Goal: Information Seeking & Learning: Learn about a topic

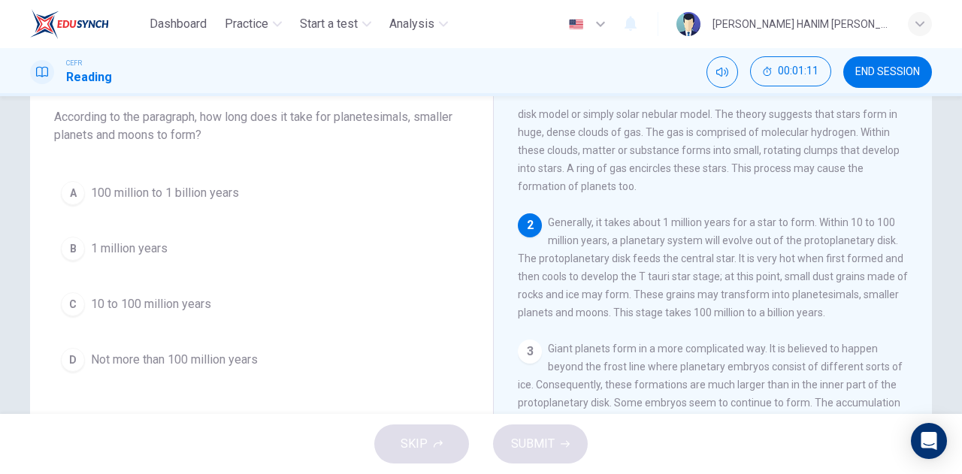
scroll to position [94, 0]
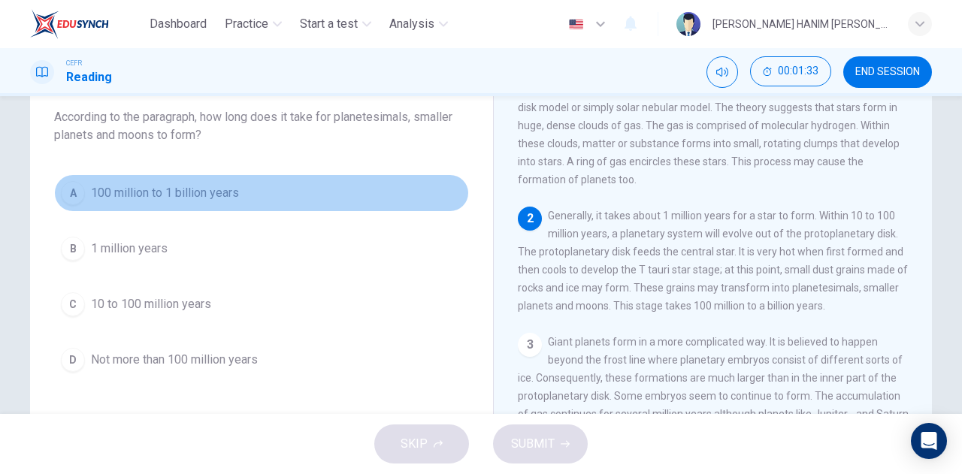
click at [131, 200] on span "100 million to 1 billion years" at bounding box center [165, 193] width 148 height 18
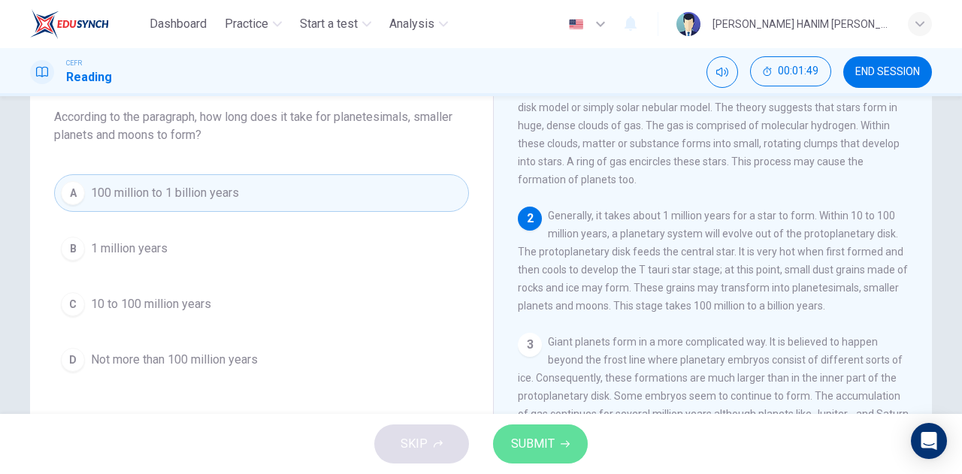
click at [529, 441] on span "SUBMIT" at bounding box center [533, 444] width 44 height 21
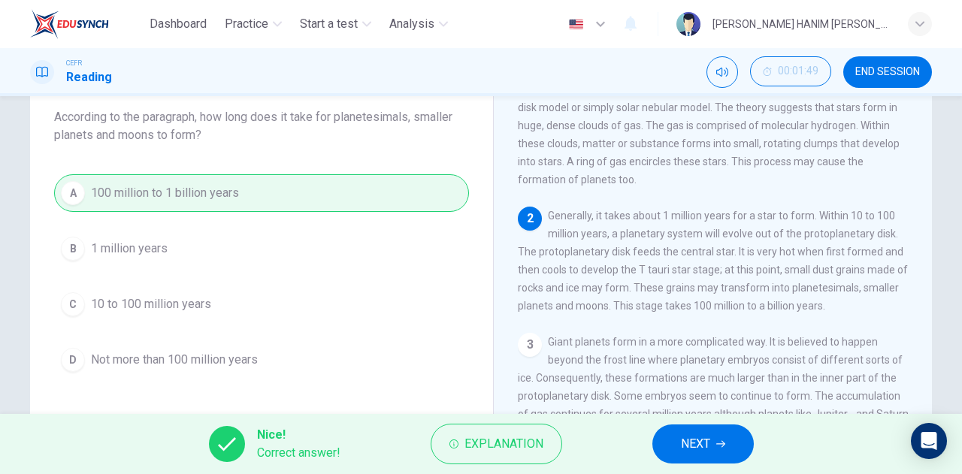
click at [709, 437] on span "NEXT" at bounding box center [695, 444] width 29 height 21
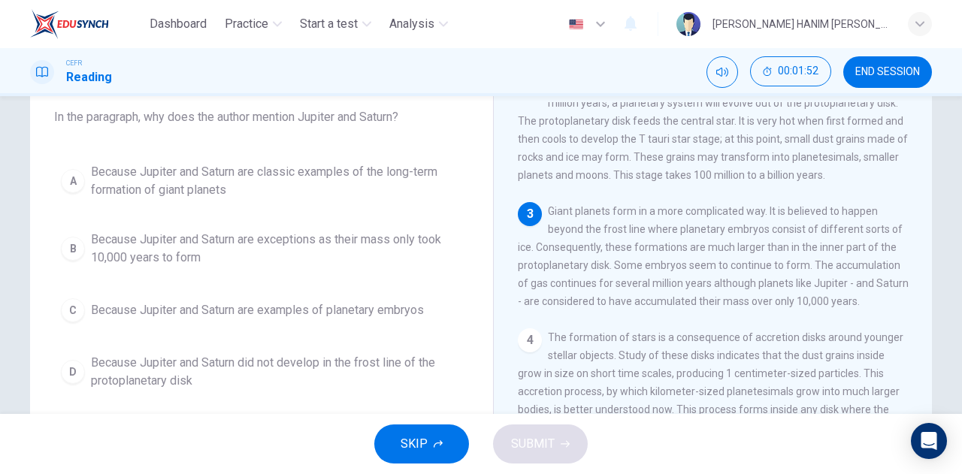
scroll to position [226, 0]
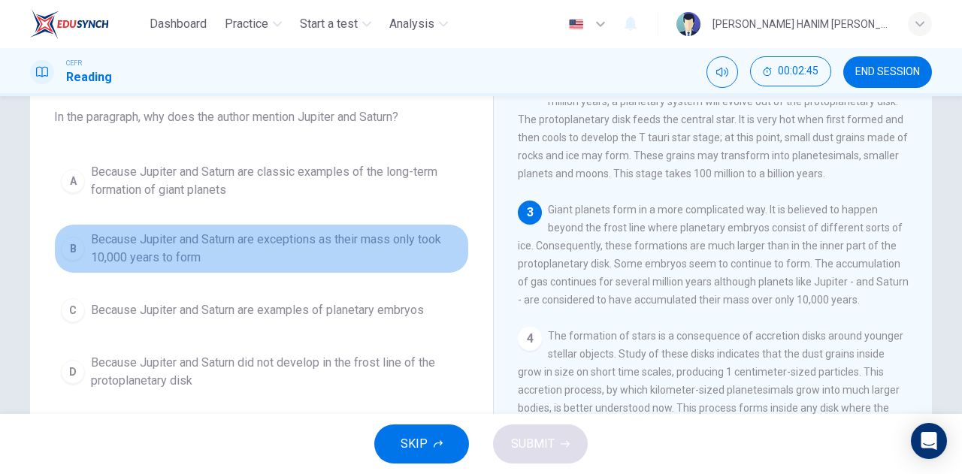
click at [380, 256] on span "Because Jupiter and Saturn are exceptions as their mass only took 10,000 years …" at bounding box center [276, 249] width 371 height 36
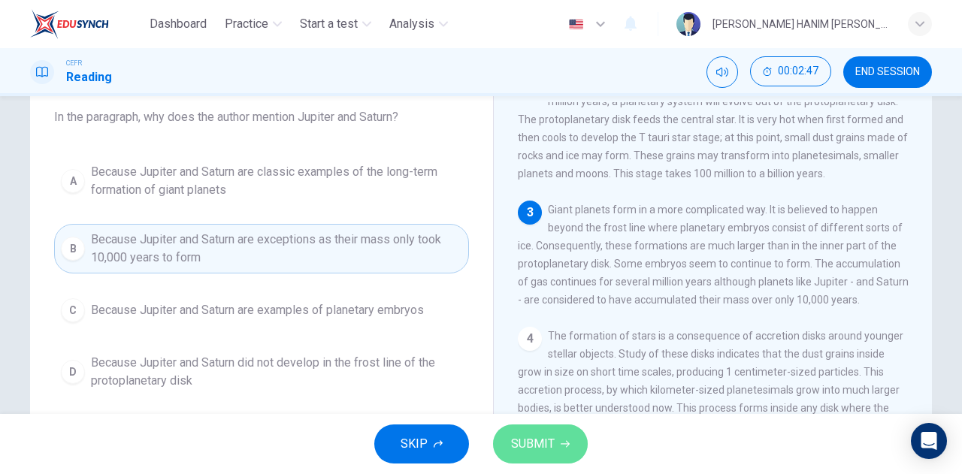
click at [537, 447] on span "SUBMIT" at bounding box center [533, 444] width 44 height 21
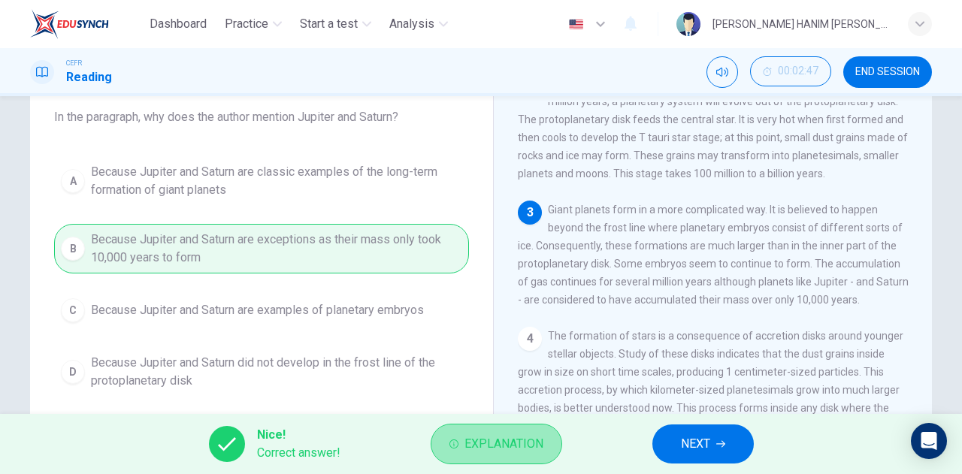
click at [528, 439] on span "Explanation" at bounding box center [503, 444] width 79 height 21
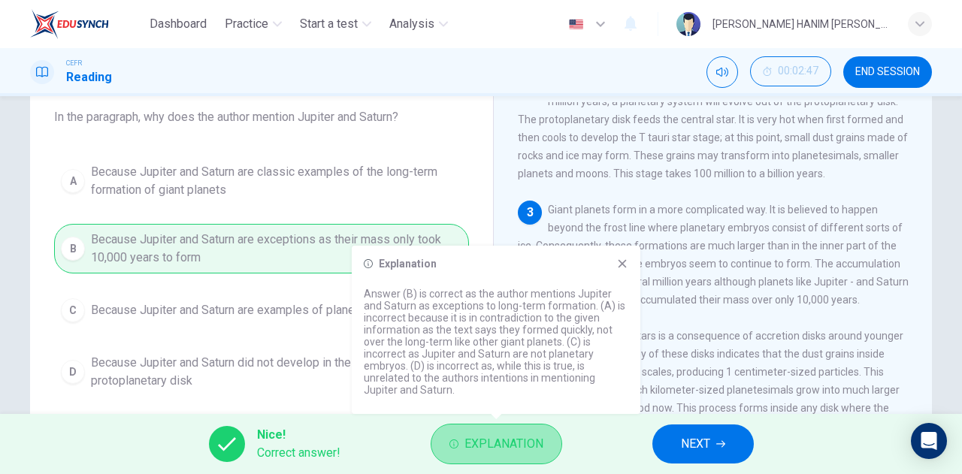
click at [528, 439] on span "Explanation" at bounding box center [503, 444] width 79 height 21
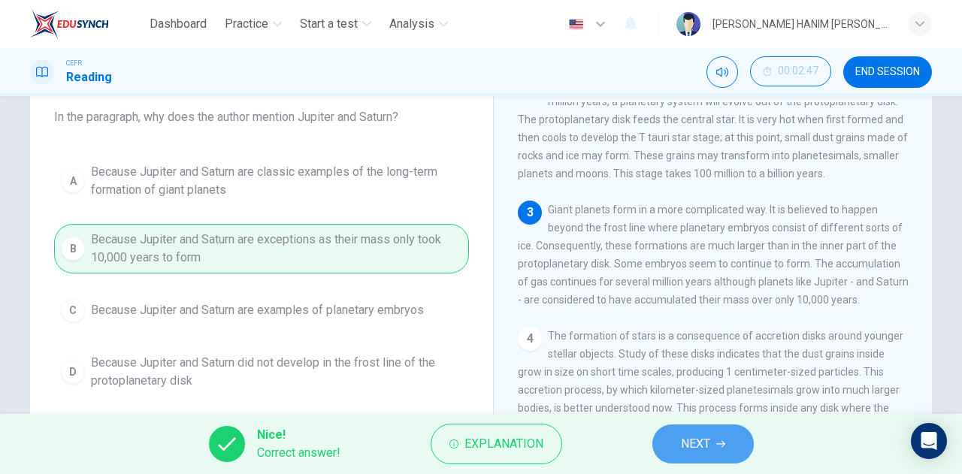
click at [682, 438] on span "NEXT" at bounding box center [695, 444] width 29 height 21
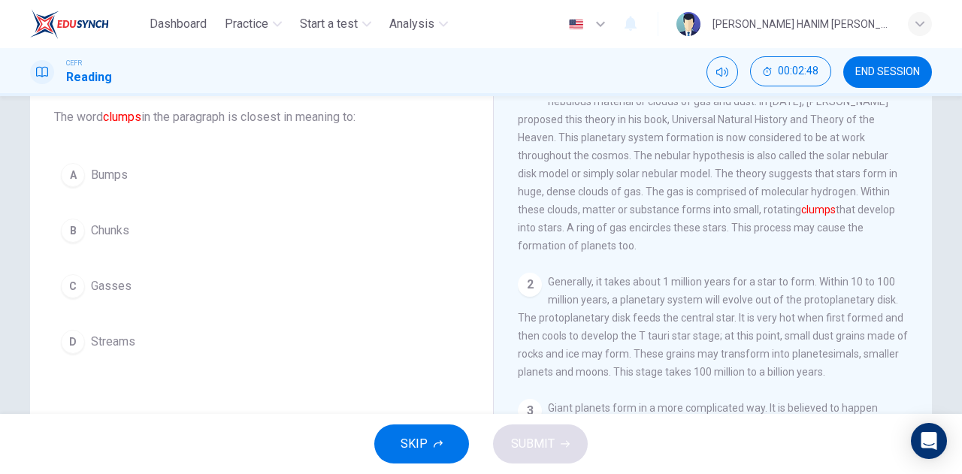
scroll to position [0, 0]
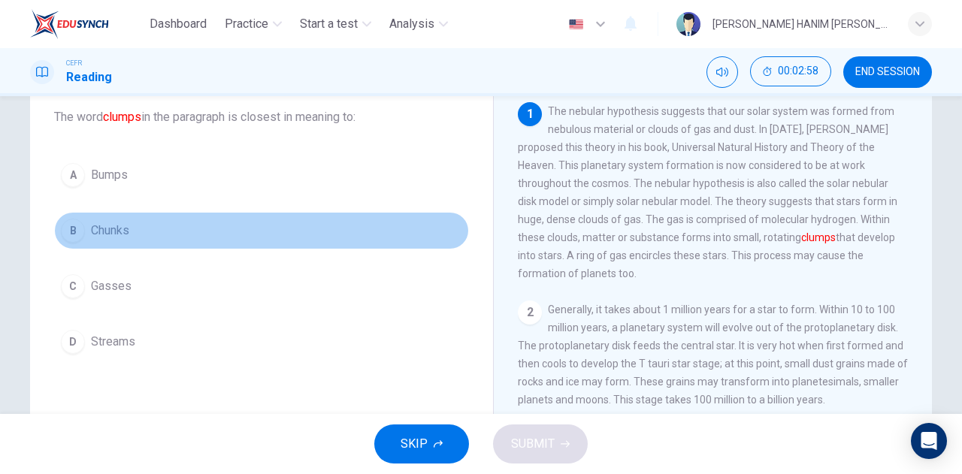
click at [398, 238] on button "B Chunks" at bounding box center [261, 231] width 415 height 38
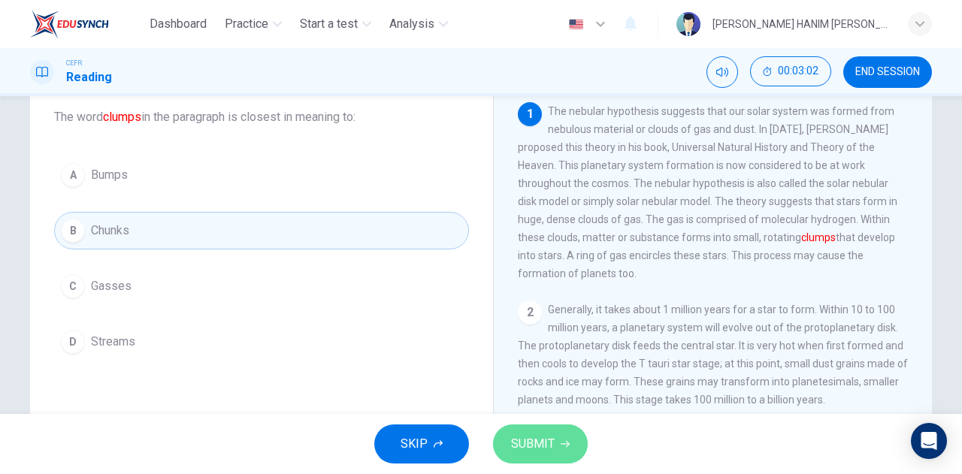
click at [545, 442] on span "SUBMIT" at bounding box center [533, 444] width 44 height 21
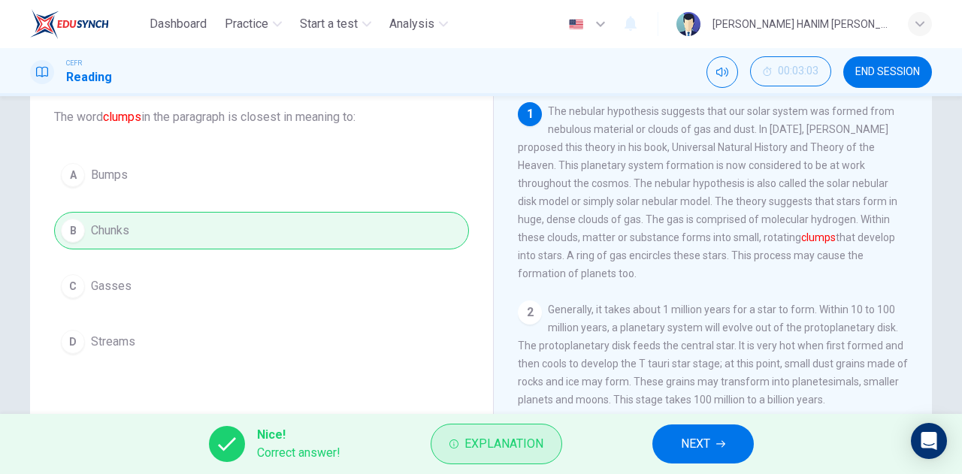
click at [490, 437] on span "Explanation" at bounding box center [503, 444] width 79 height 21
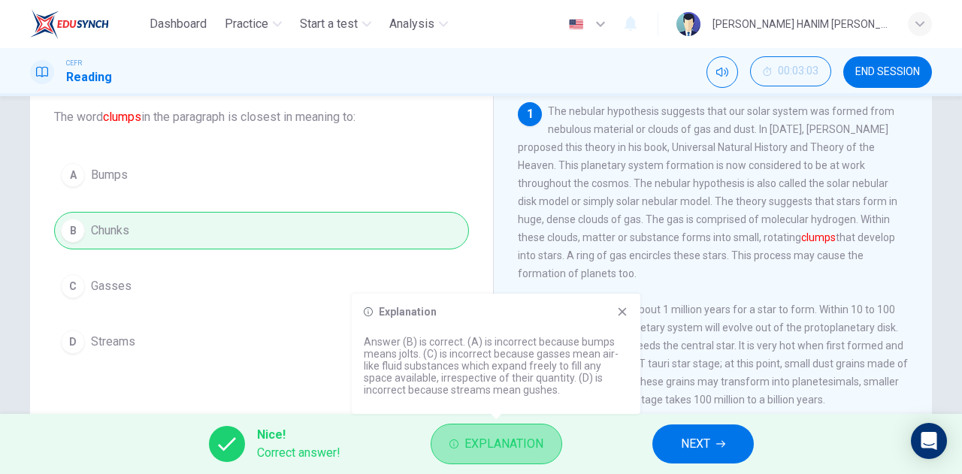
click at [490, 437] on span "Explanation" at bounding box center [503, 444] width 79 height 21
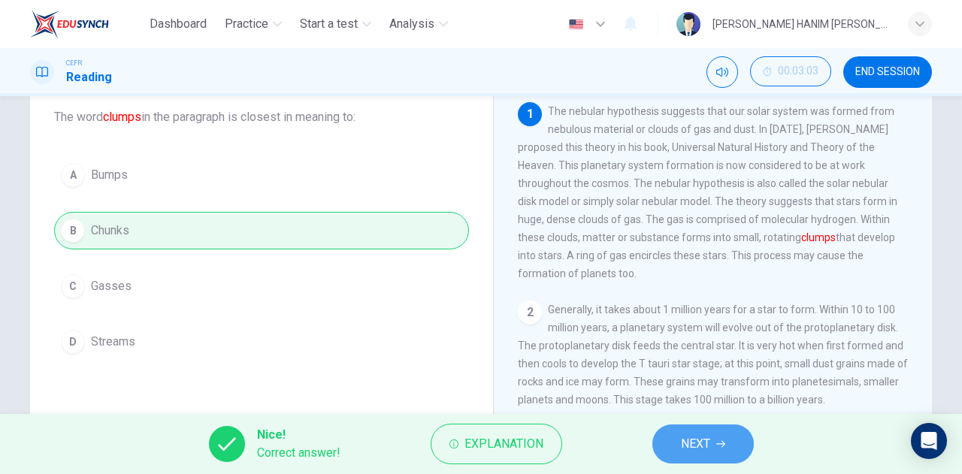
click at [697, 439] on span "NEXT" at bounding box center [695, 444] width 29 height 21
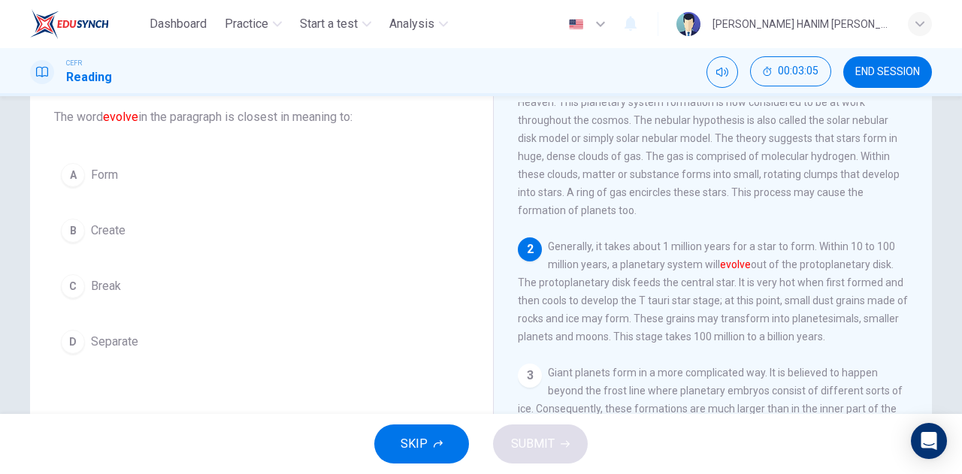
scroll to position [64, 0]
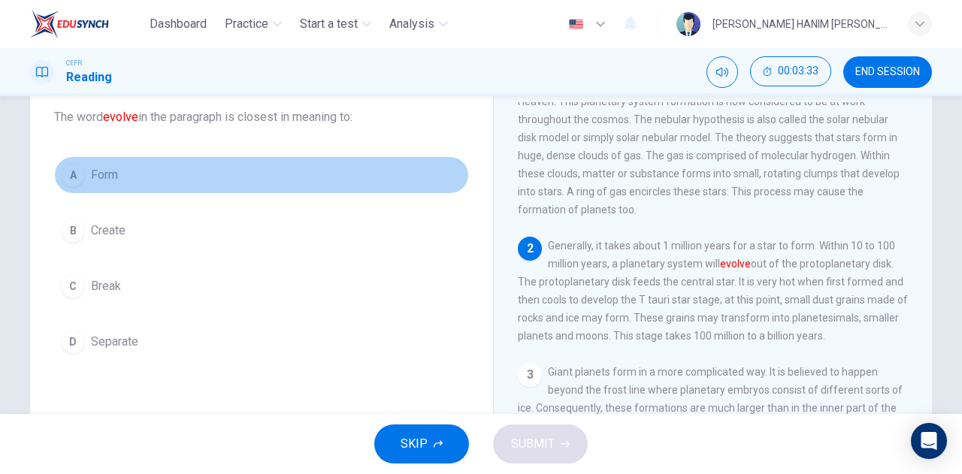
click at [109, 183] on span "Form" at bounding box center [104, 175] width 27 height 18
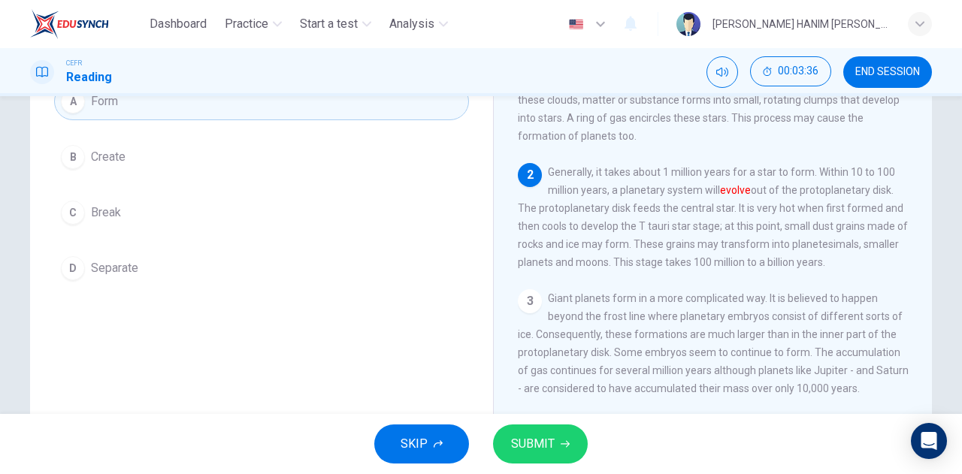
scroll to position [169, 0]
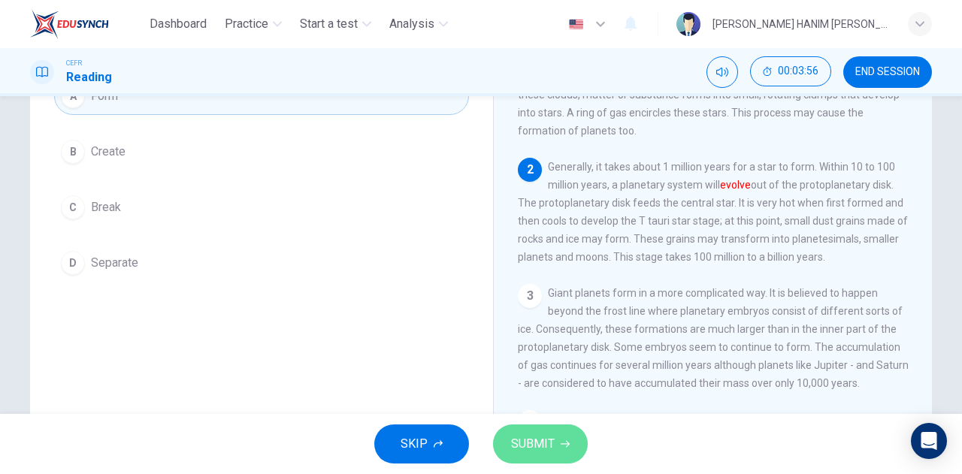
click at [528, 438] on span "SUBMIT" at bounding box center [533, 444] width 44 height 21
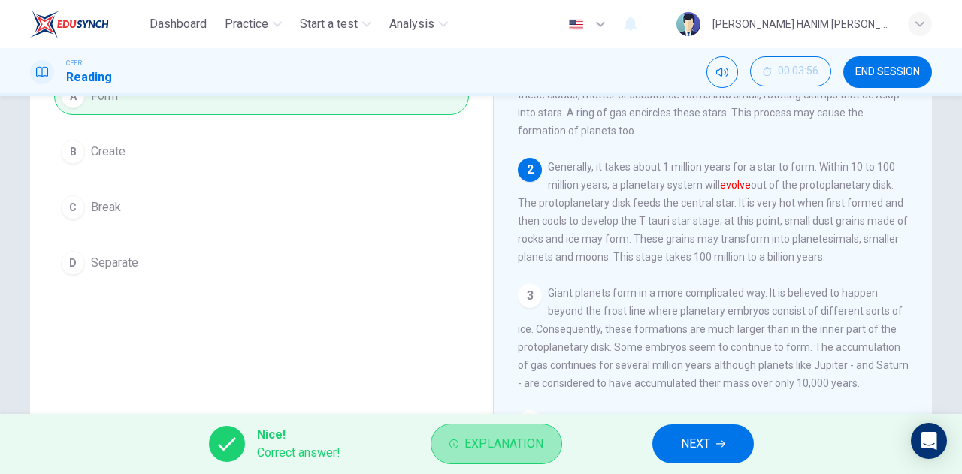
click at [526, 450] on span "Explanation" at bounding box center [503, 444] width 79 height 21
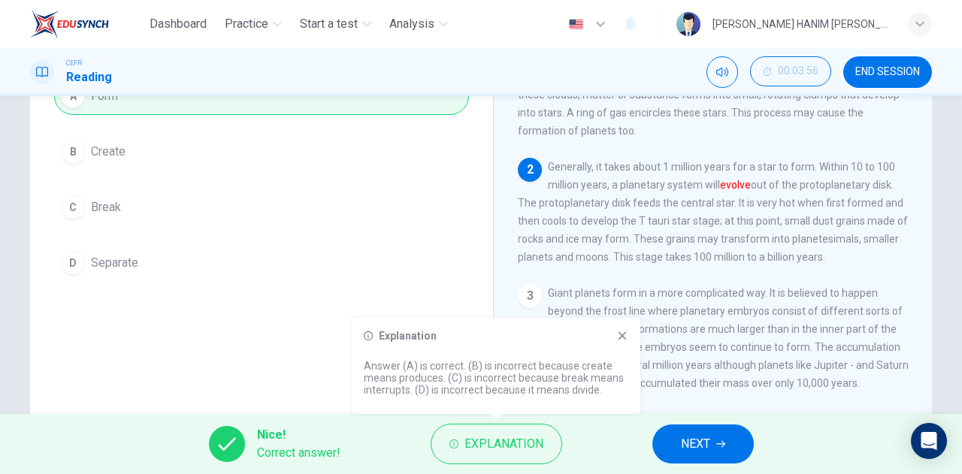
click at [625, 340] on icon at bounding box center [622, 336] width 12 height 12
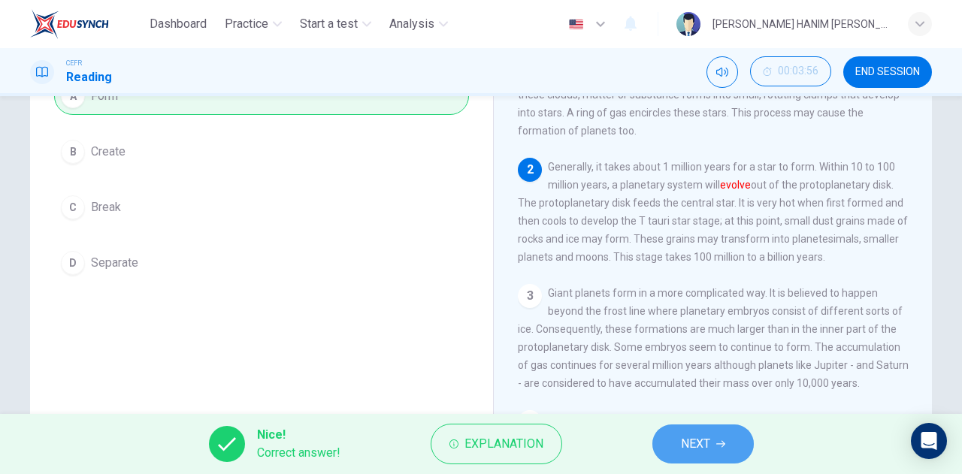
click at [690, 455] on button "NEXT" at bounding box center [702, 444] width 101 height 39
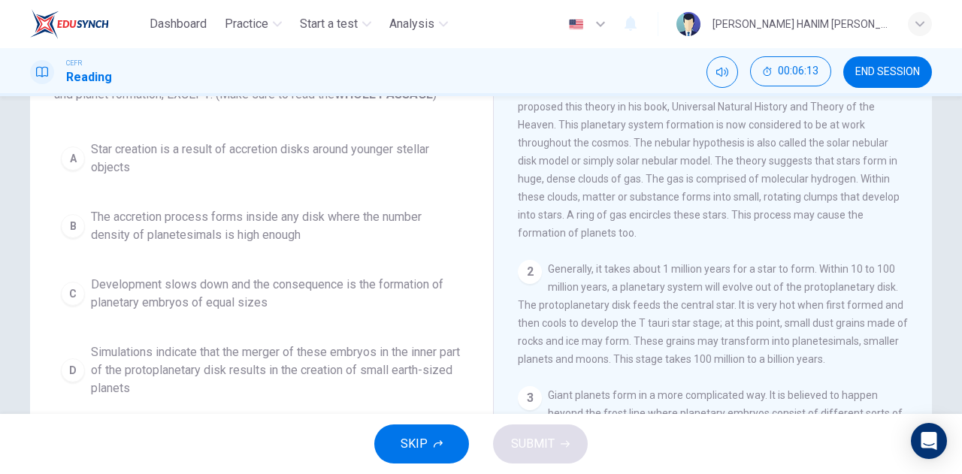
scroll to position [130, 0]
click at [290, 299] on span "Development slows down and the consequence is the formation of planetary embryo…" at bounding box center [276, 295] width 371 height 36
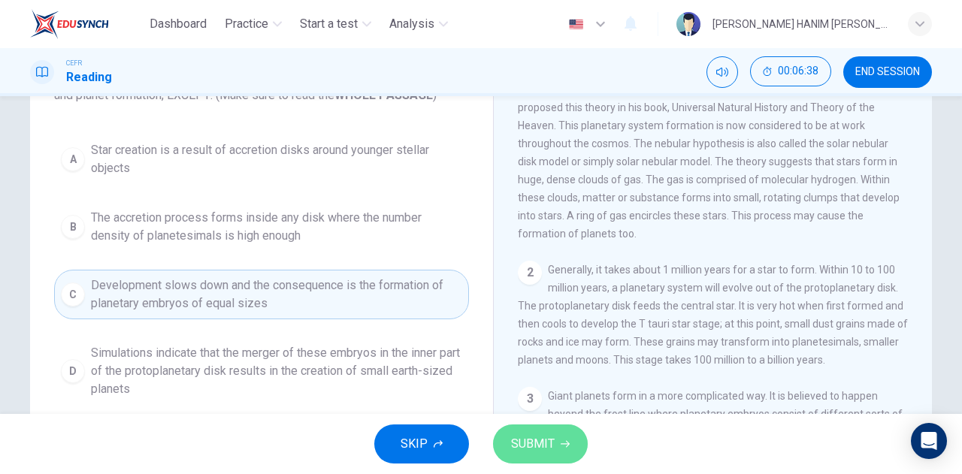
click at [553, 449] on span "SUBMIT" at bounding box center [533, 444] width 44 height 21
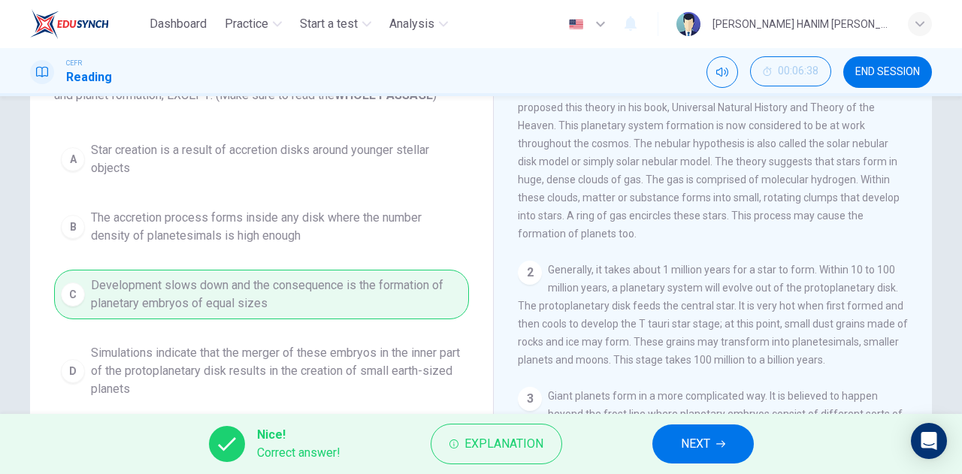
scroll to position [128, 0]
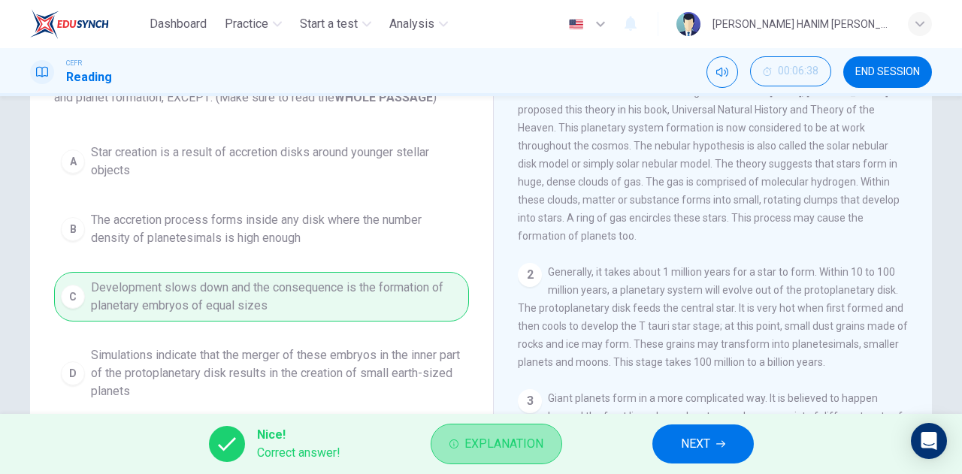
click at [480, 453] on span "Explanation" at bounding box center [503, 444] width 79 height 21
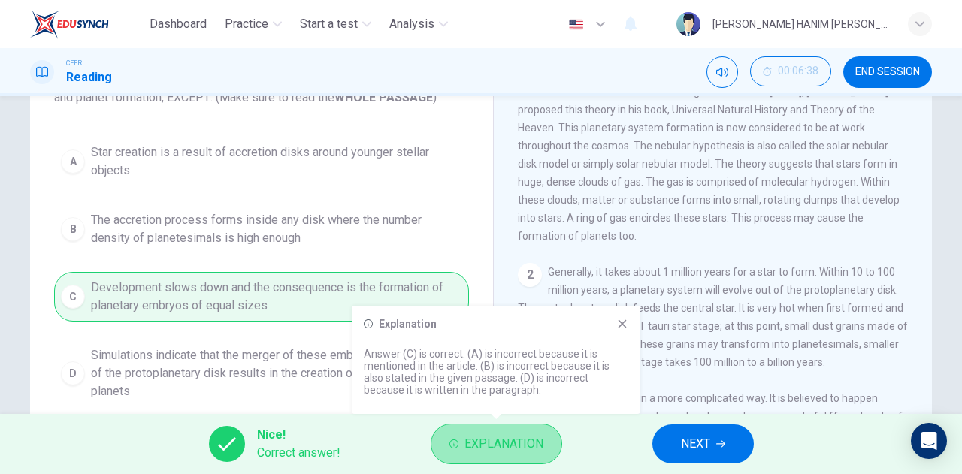
click at [480, 453] on span "Explanation" at bounding box center [503, 444] width 79 height 21
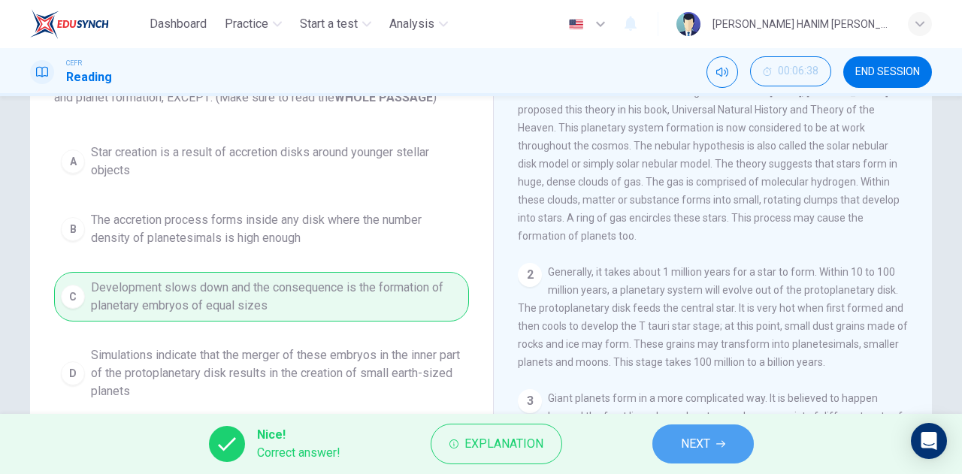
click at [701, 456] on button "NEXT" at bounding box center [702, 444] width 101 height 39
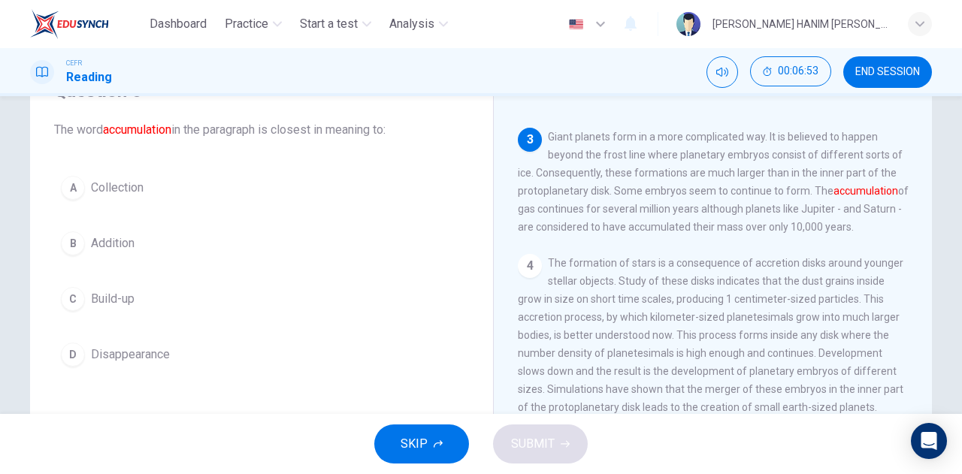
scroll to position [74, 0]
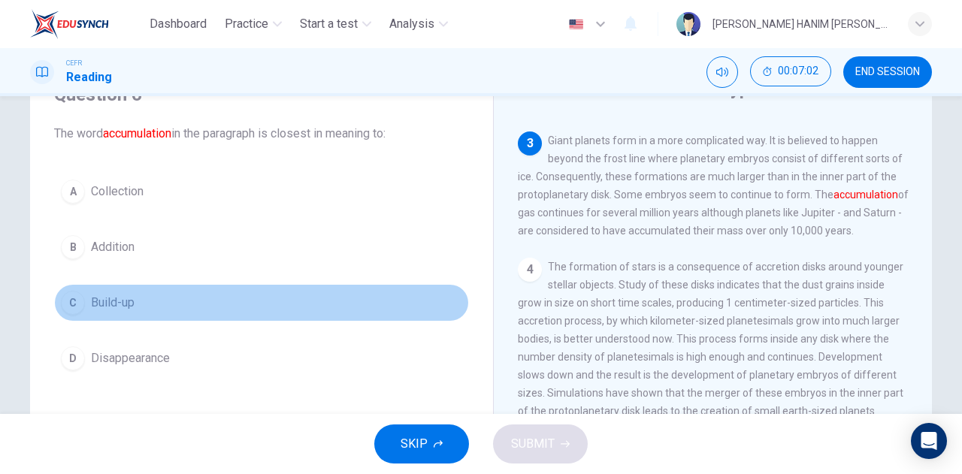
click at [189, 309] on button "C Build-up" at bounding box center [261, 303] width 415 height 38
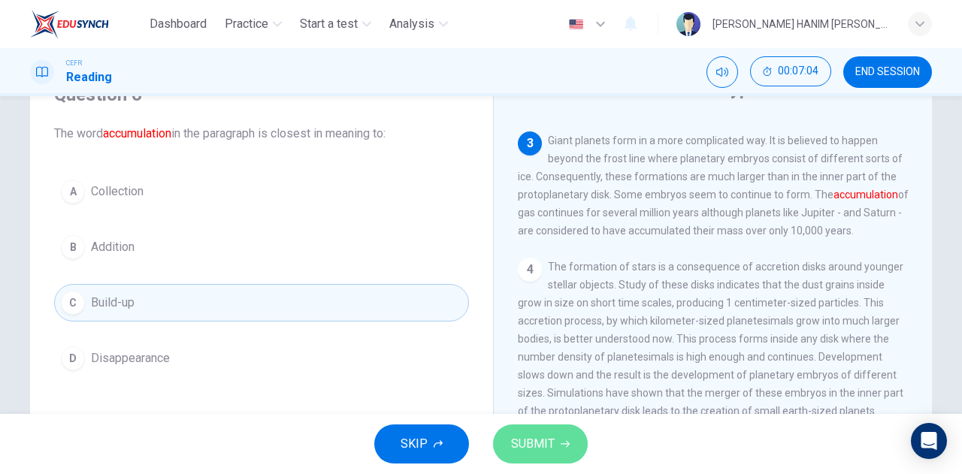
click at [540, 440] on span "SUBMIT" at bounding box center [533, 444] width 44 height 21
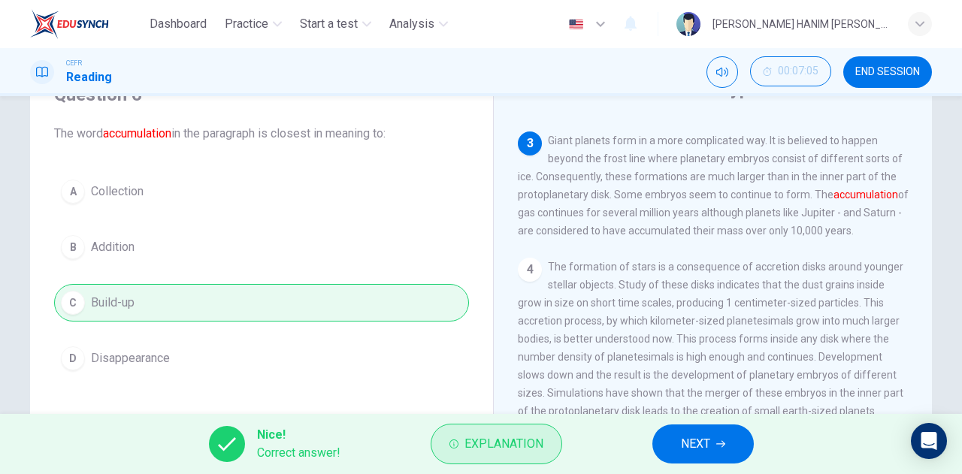
click at [470, 440] on span "Explanation" at bounding box center [503, 444] width 79 height 21
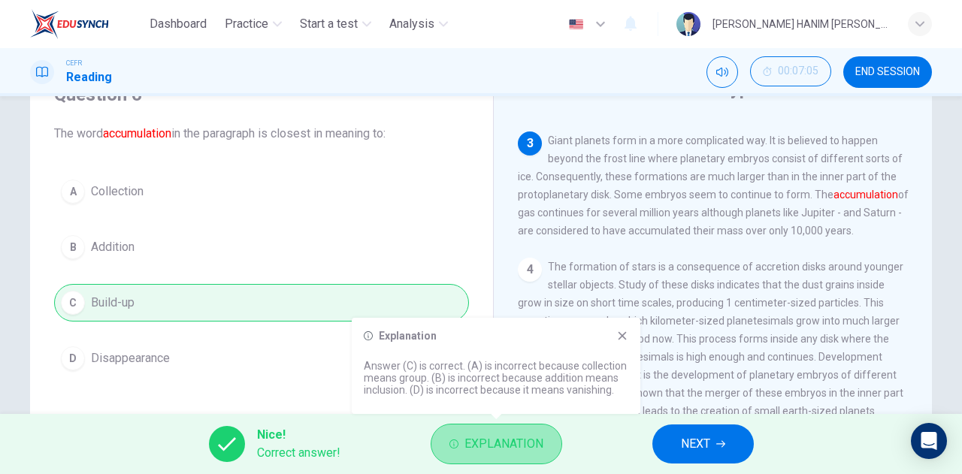
click at [470, 440] on span "Explanation" at bounding box center [503, 444] width 79 height 21
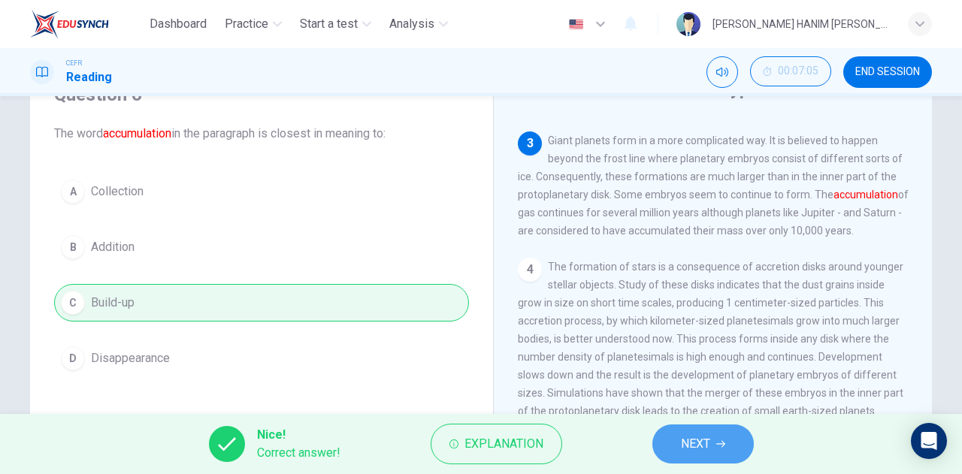
click at [746, 440] on button "NEXT" at bounding box center [702, 444] width 101 height 39
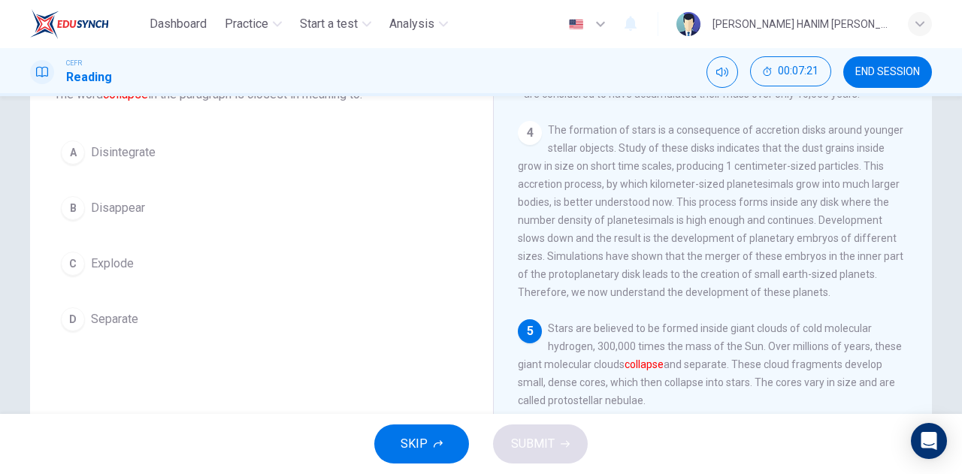
scroll to position [113, 0]
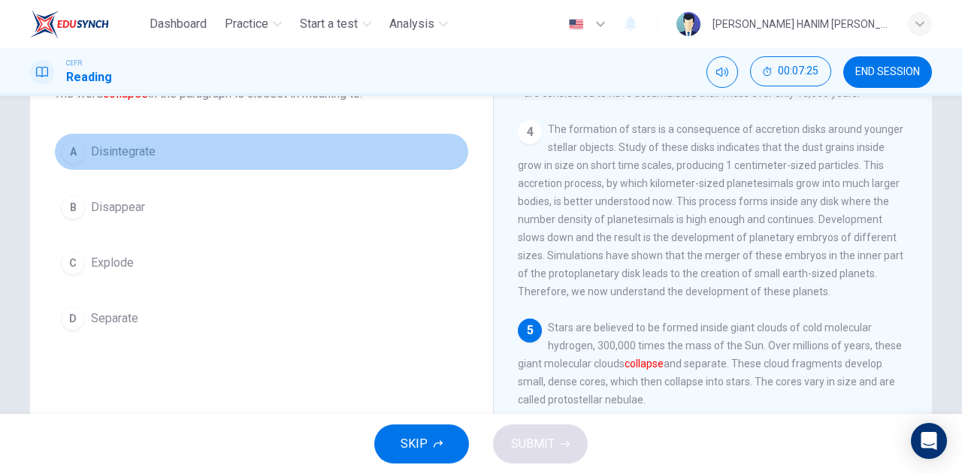
click at [156, 156] on button "A Disintegrate" at bounding box center [261, 152] width 415 height 38
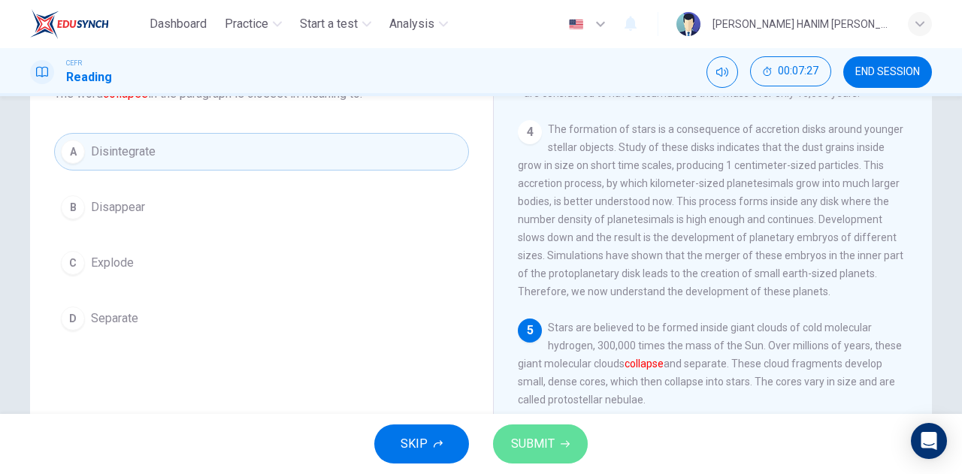
click at [563, 447] on icon "button" at bounding box center [565, 444] width 9 height 9
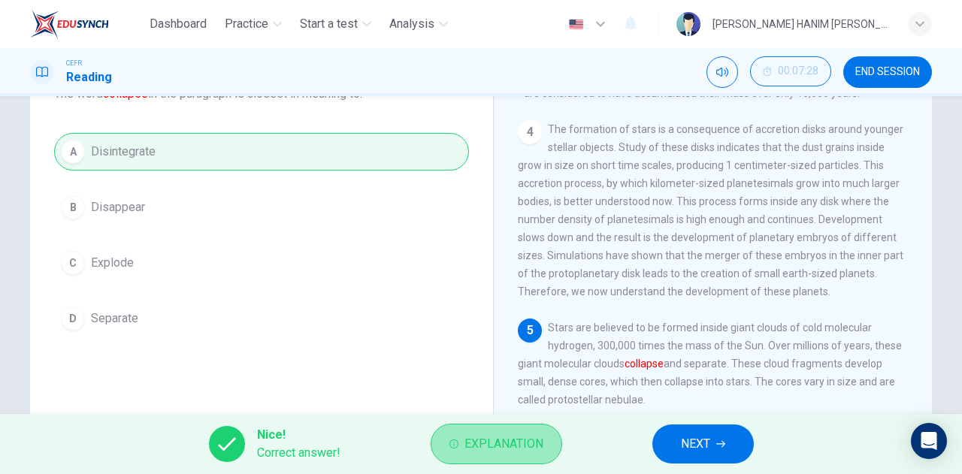
click at [538, 457] on button "Explanation" at bounding box center [497, 444] width 132 height 41
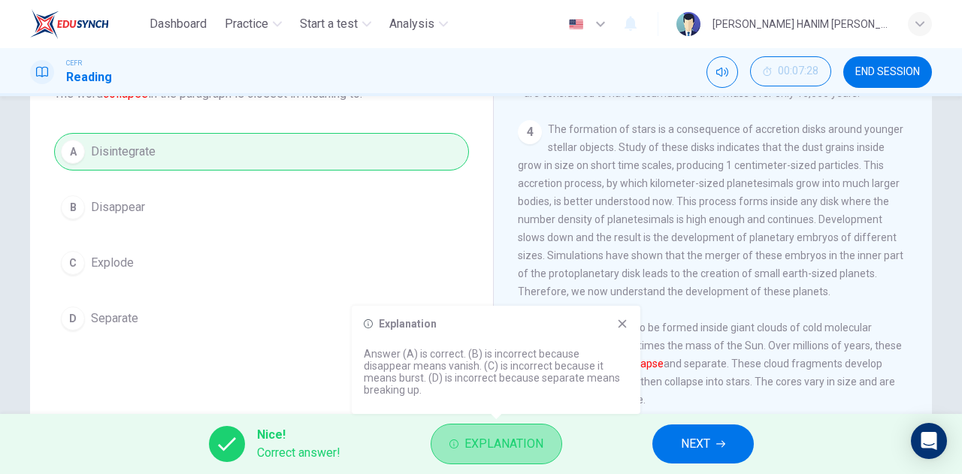
click at [547, 439] on button "Explanation" at bounding box center [497, 444] width 132 height 41
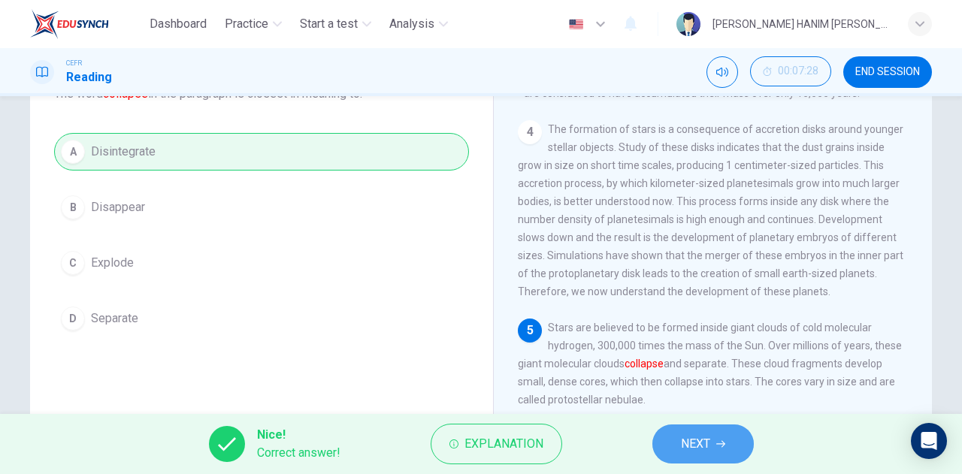
click at [703, 452] on span "NEXT" at bounding box center [695, 444] width 29 height 21
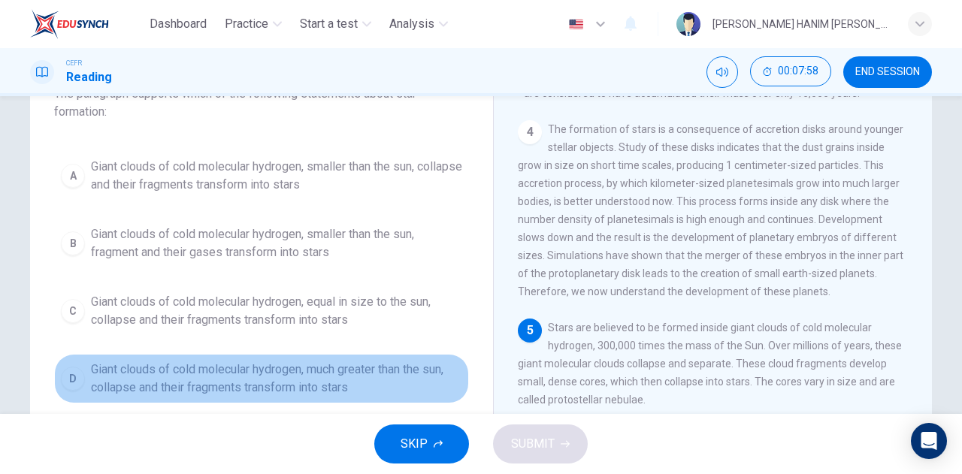
click at [290, 361] on span "Giant clouds of cold molecular hydrogen, much greater than the sun, collapse an…" at bounding box center [276, 379] width 371 height 36
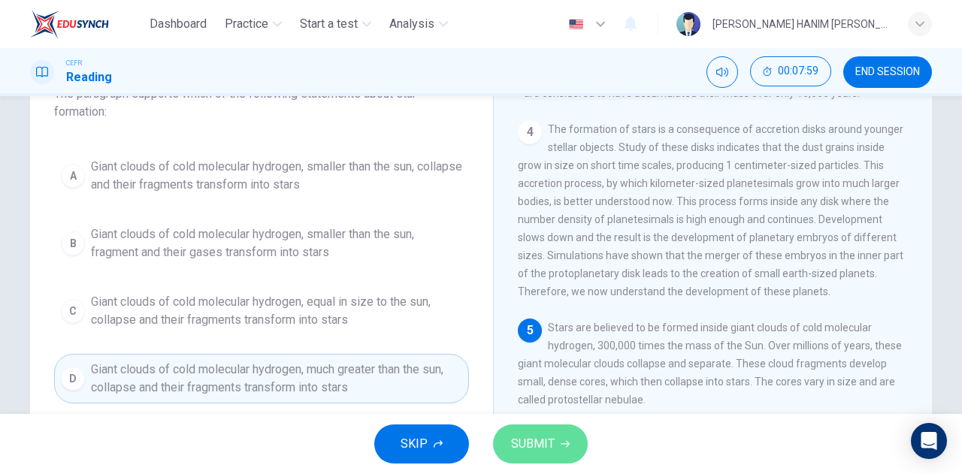
click at [543, 444] on span "SUBMIT" at bounding box center [533, 444] width 44 height 21
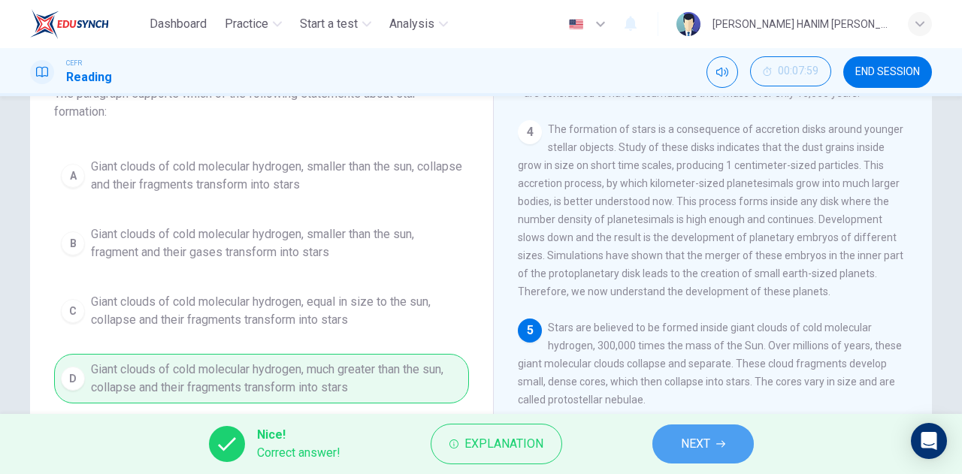
click at [687, 444] on span "NEXT" at bounding box center [695, 444] width 29 height 21
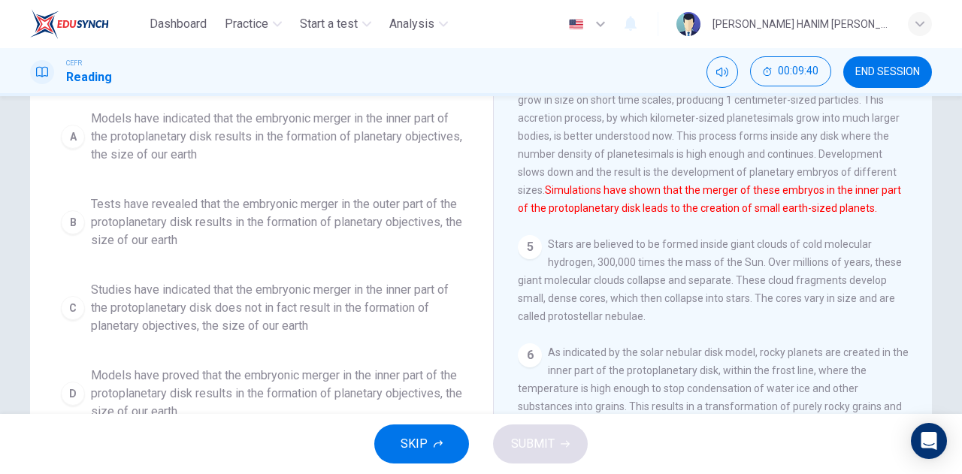
scroll to position [198, 0]
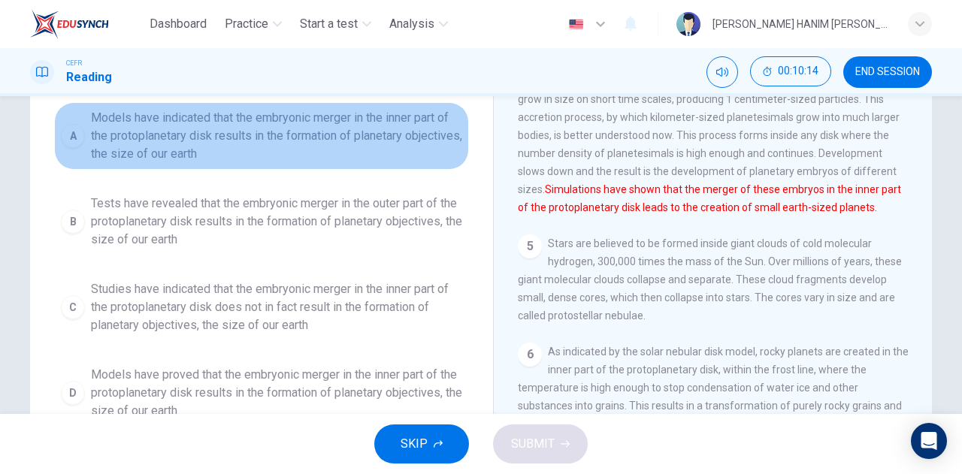
click at [298, 141] on span "Models have indicated that the embryonic merger in the inner part of the protop…" at bounding box center [276, 136] width 371 height 54
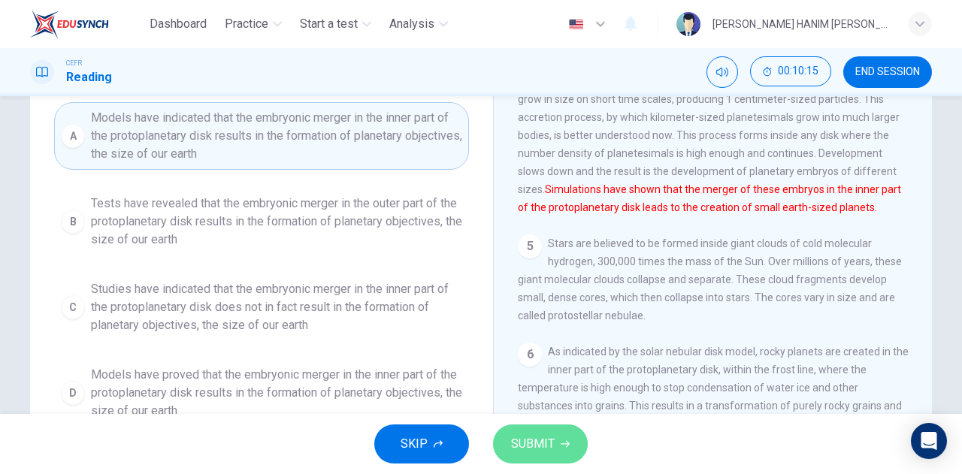
click at [540, 444] on span "SUBMIT" at bounding box center [533, 444] width 44 height 21
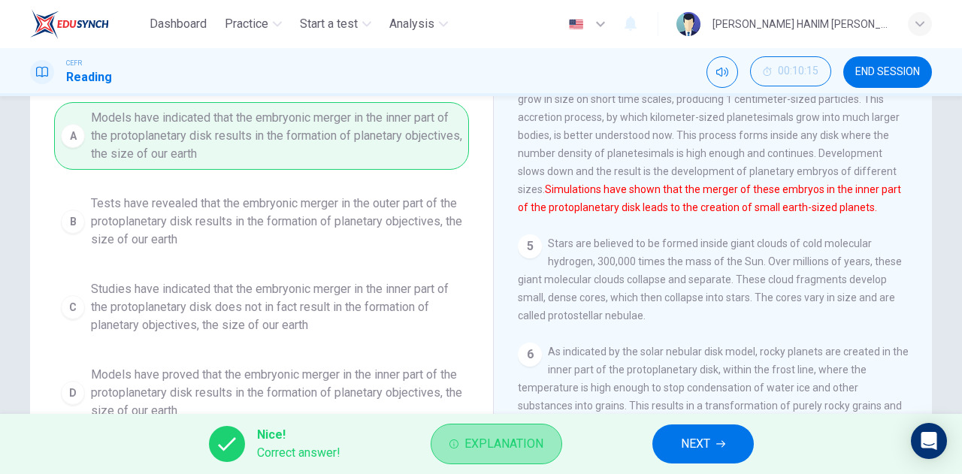
click at [498, 440] on span "Explanation" at bounding box center [503, 444] width 79 height 21
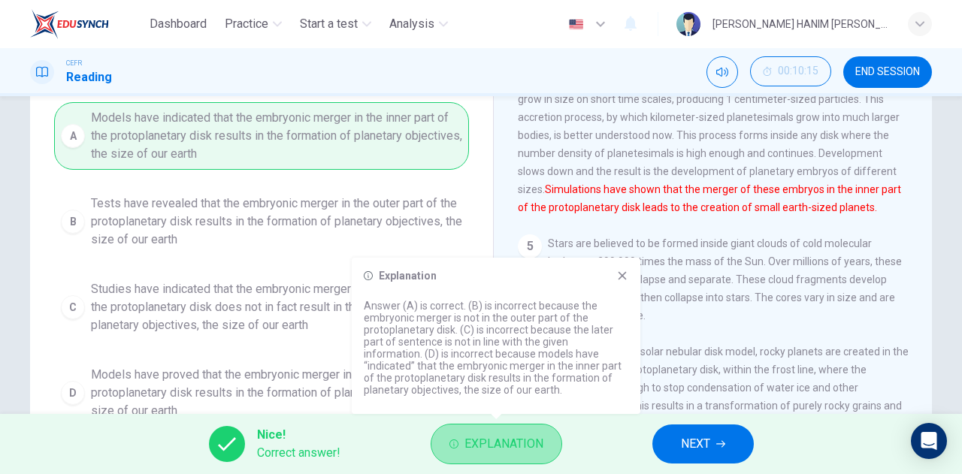
click at [498, 440] on span "Explanation" at bounding box center [503, 444] width 79 height 21
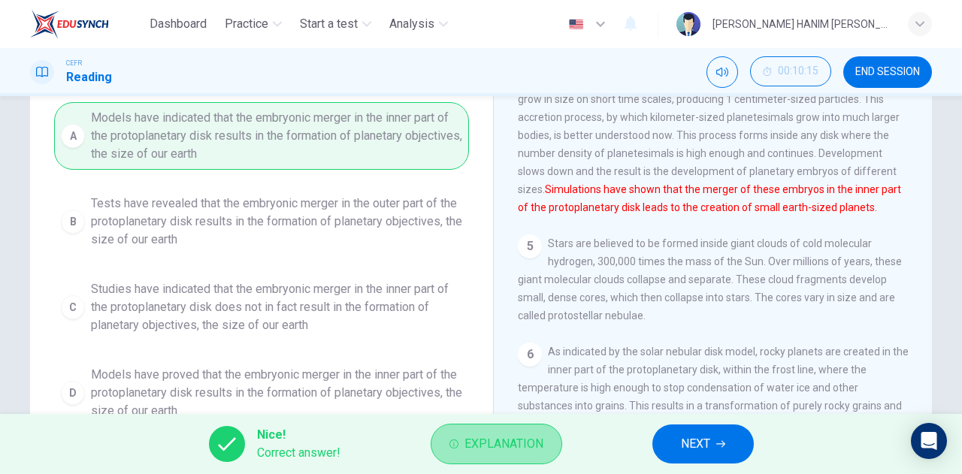
click at [498, 440] on span "Explanation" at bounding box center [503, 444] width 79 height 21
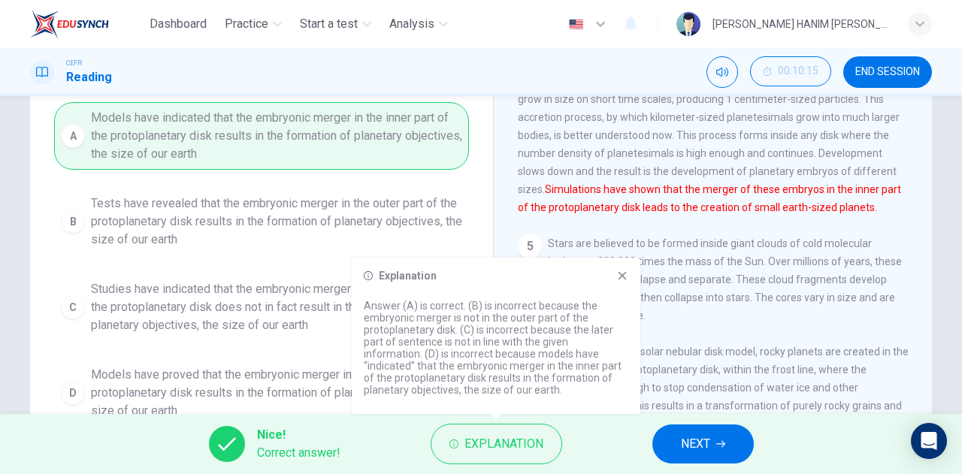
click at [683, 448] on span "NEXT" at bounding box center [695, 444] width 29 height 21
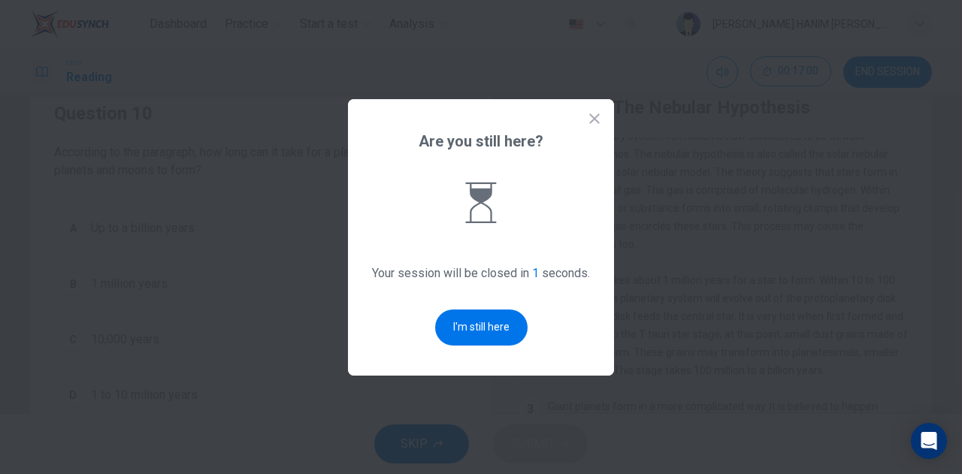
scroll to position [0, 0]
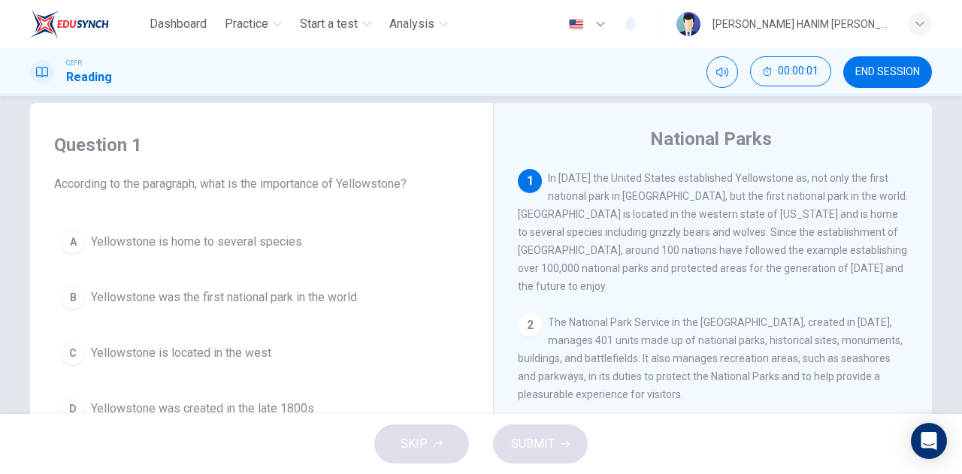
scroll to position [26, 0]
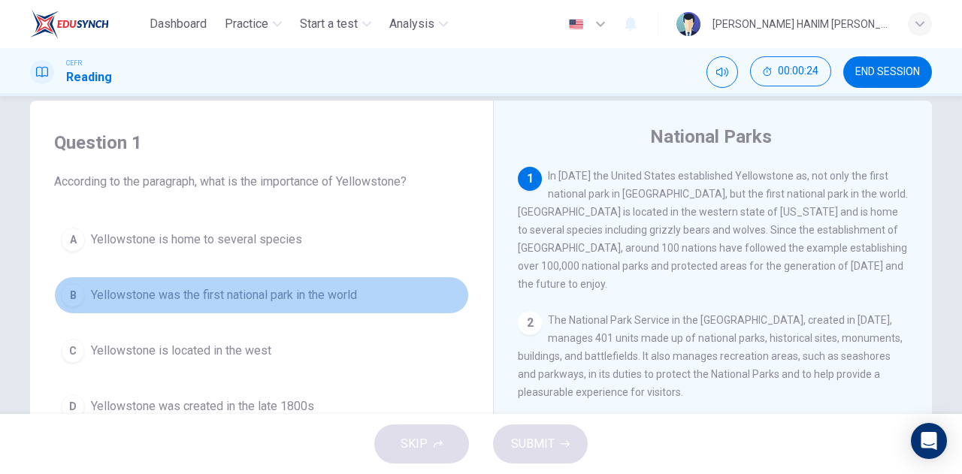
click at [348, 288] on span "Yellowstone was the first national park in the world" at bounding box center [224, 295] width 266 height 18
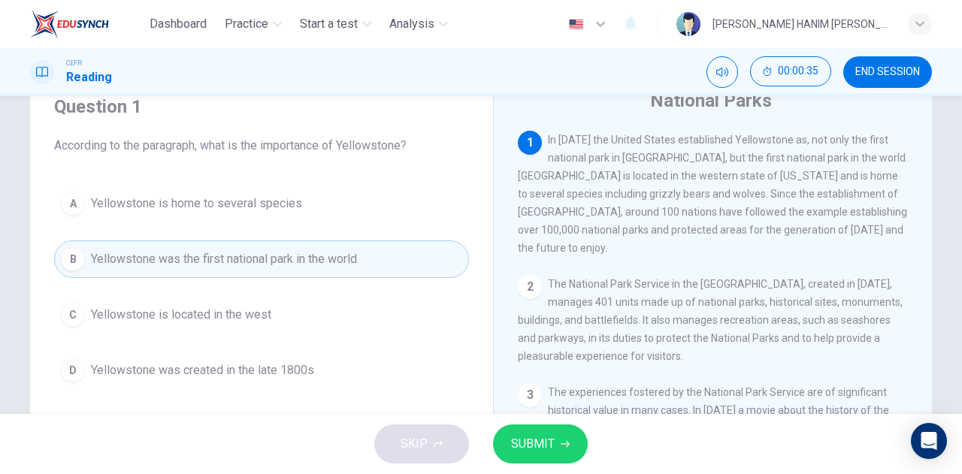
scroll to position [62, 0]
click at [562, 440] on icon "button" at bounding box center [565, 444] width 9 height 9
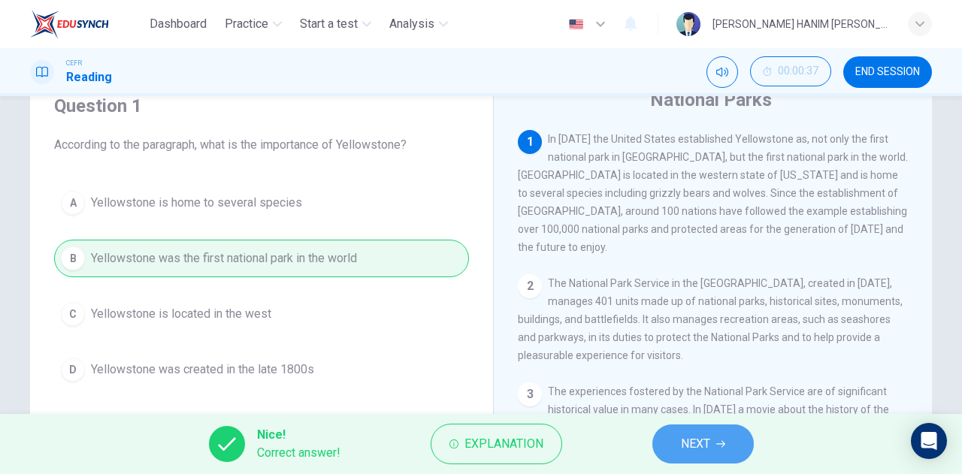
click at [682, 450] on span "NEXT" at bounding box center [695, 444] width 29 height 21
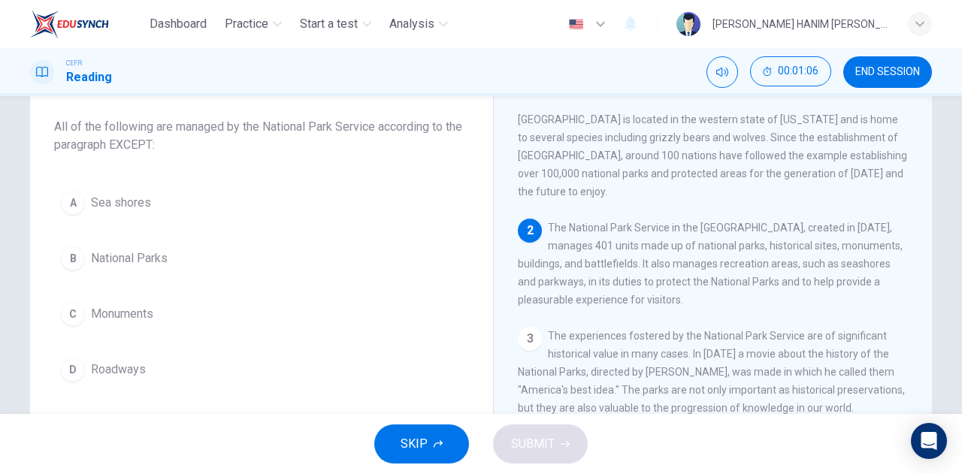
scroll to position [78, 0]
click at [135, 368] on span "Roadways" at bounding box center [118, 372] width 55 height 18
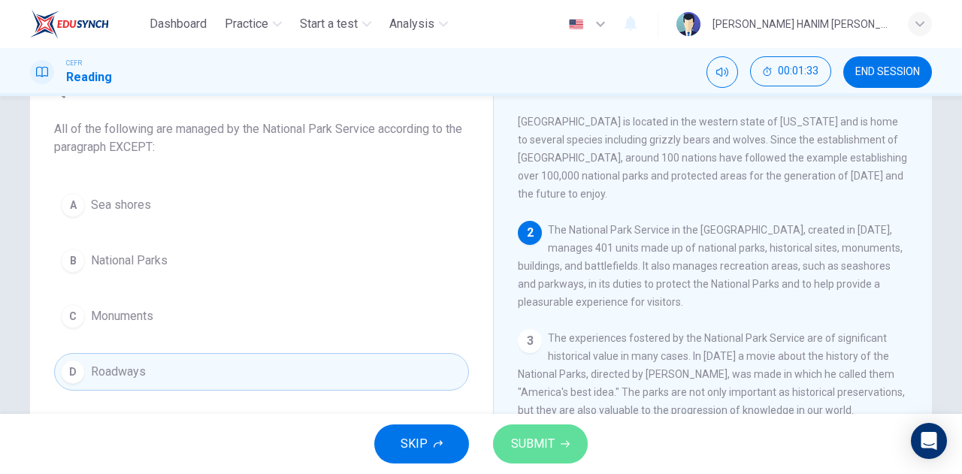
click at [520, 437] on span "SUBMIT" at bounding box center [533, 444] width 44 height 21
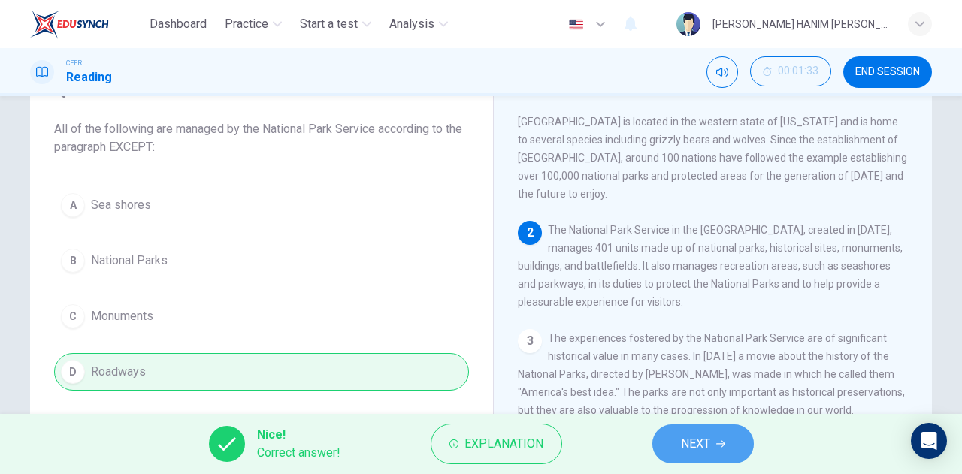
click at [672, 449] on button "NEXT" at bounding box center [702, 444] width 101 height 39
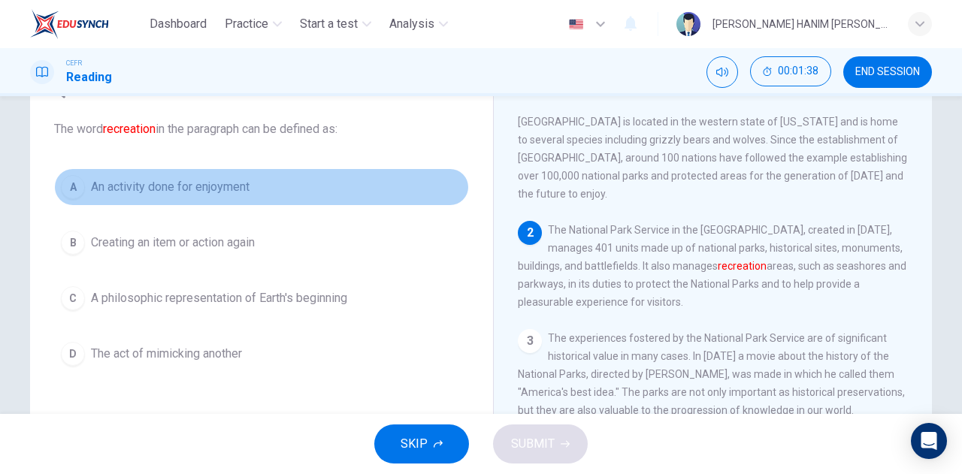
click at [233, 197] on button "A An activity done for enjoyment" at bounding box center [261, 187] width 415 height 38
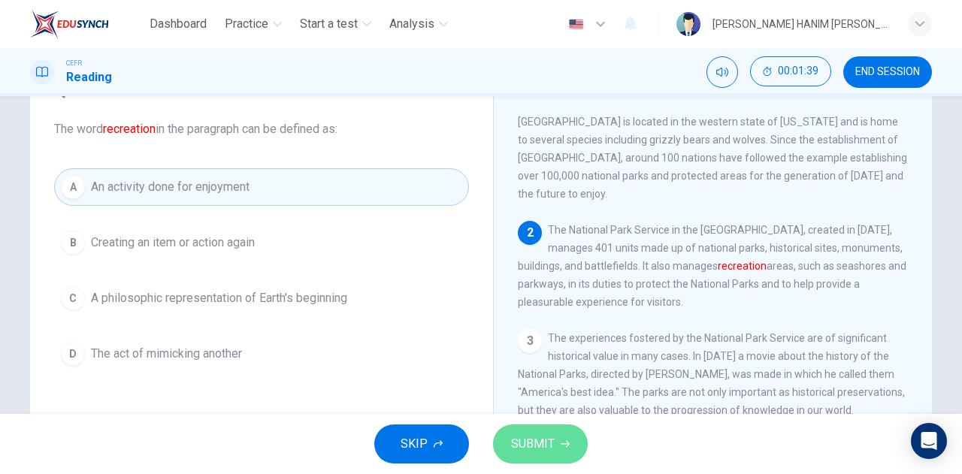
click at [543, 440] on span "SUBMIT" at bounding box center [533, 444] width 44 height 21
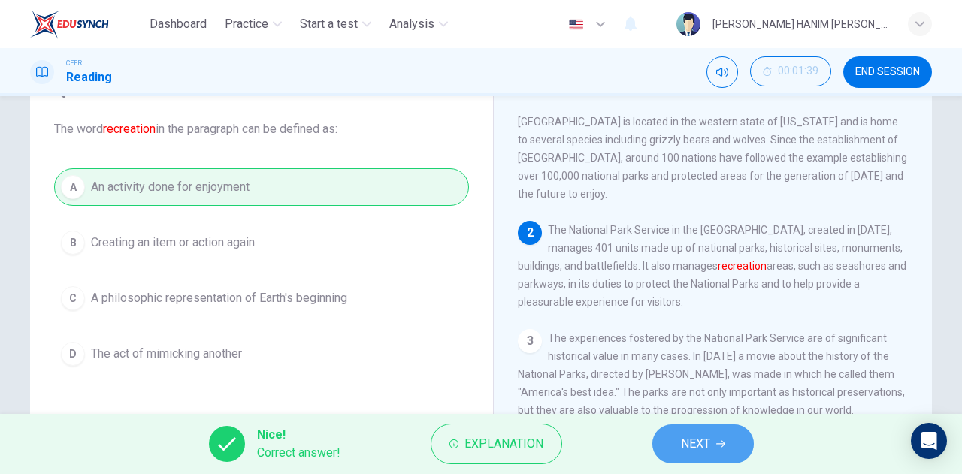
click at [673, 446] on button "NEXT" at bounding box center [702, 444] width 101 height 39
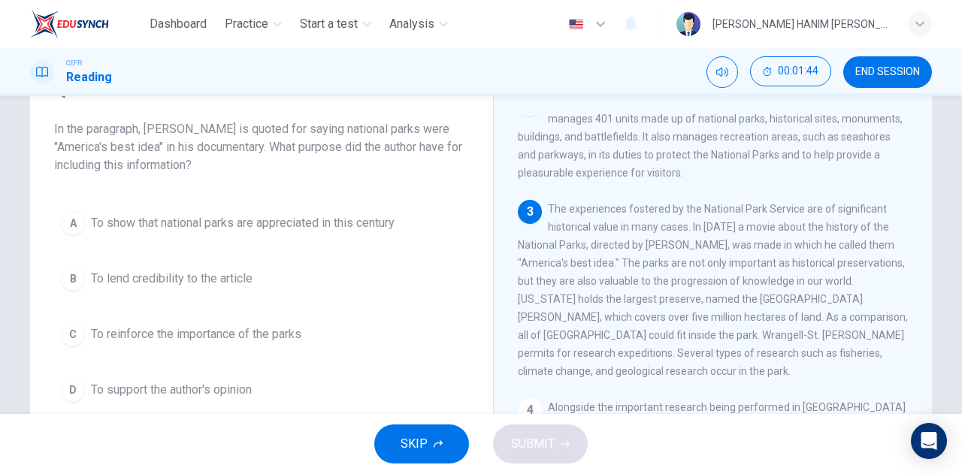
scroll to position [165, 0]
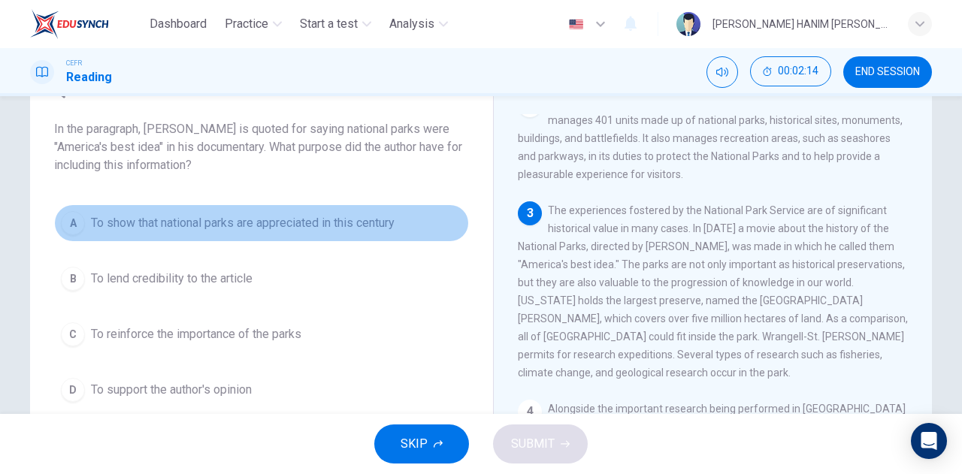
click at [373, 235] on button "A To show that national parks are appreciated in this century" at bounding box center [261, 223] width 415 height 38
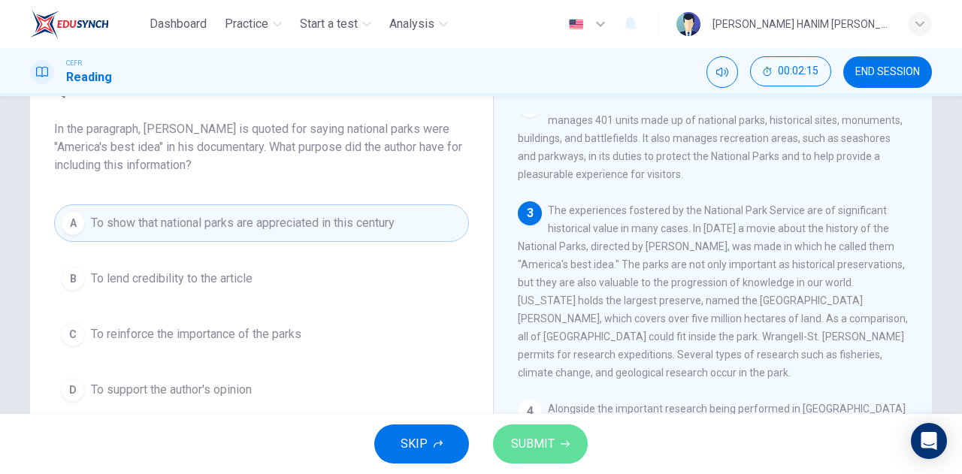
click at [552, 434] on span "SUBMIT" at bounding box center [533, 444] width 44 height 21
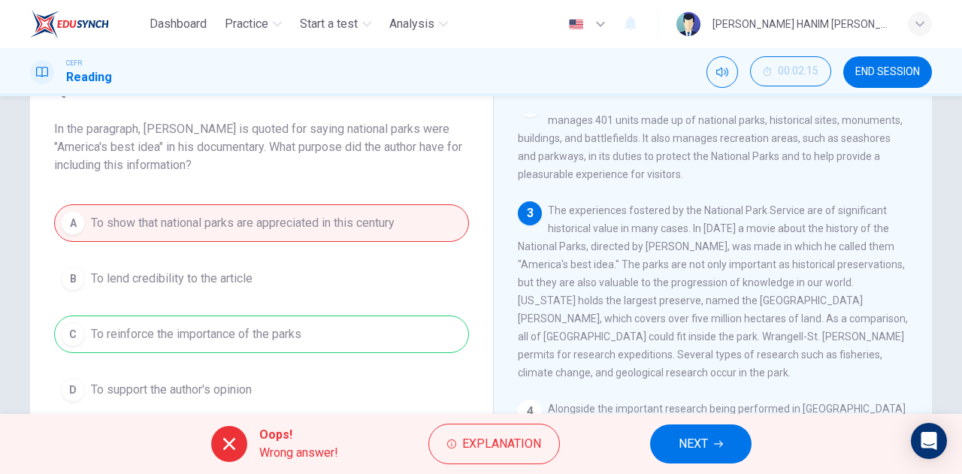
click at [718, 431] on button "NEXT" at bounding box center [700, 444] width 101 height 39
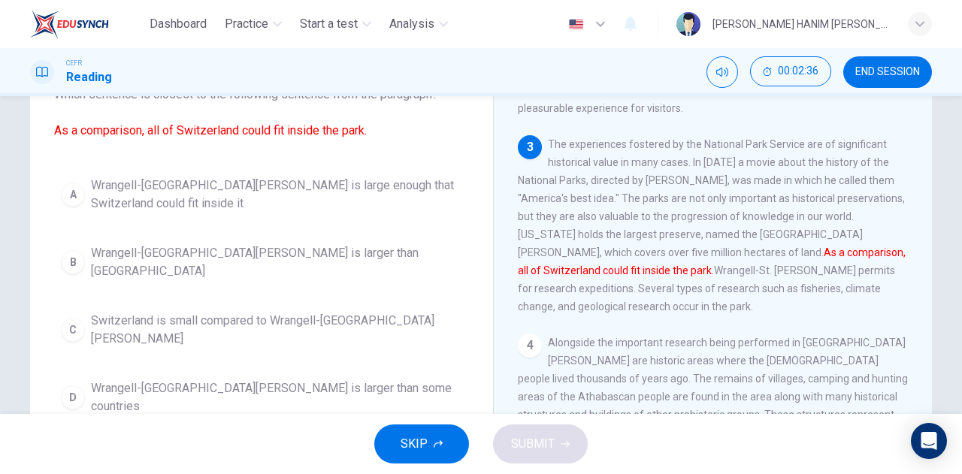
scroll to position [113, 0]
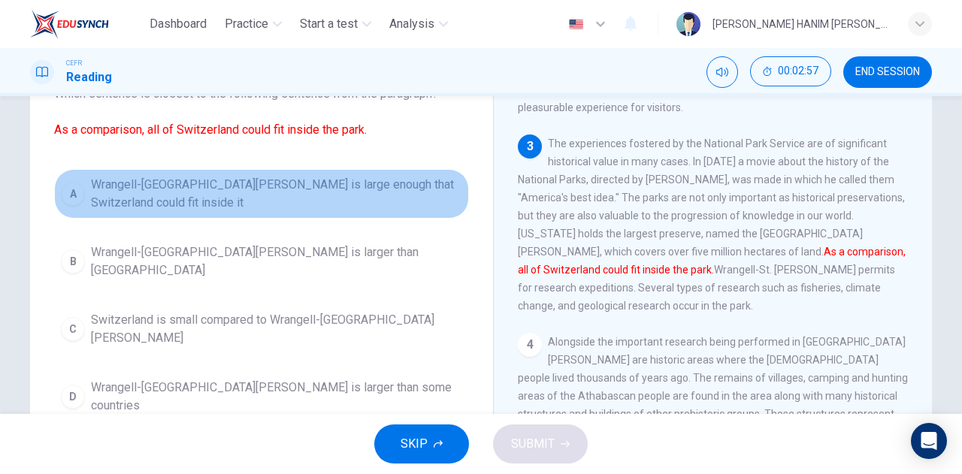
click at [381, 203] on span "Wrangell-[GEOGRAPHIC_DATA][PERSON_NAME] is large enough that Switzerland could …" at bounding box center [276, 194] width 371 height 36
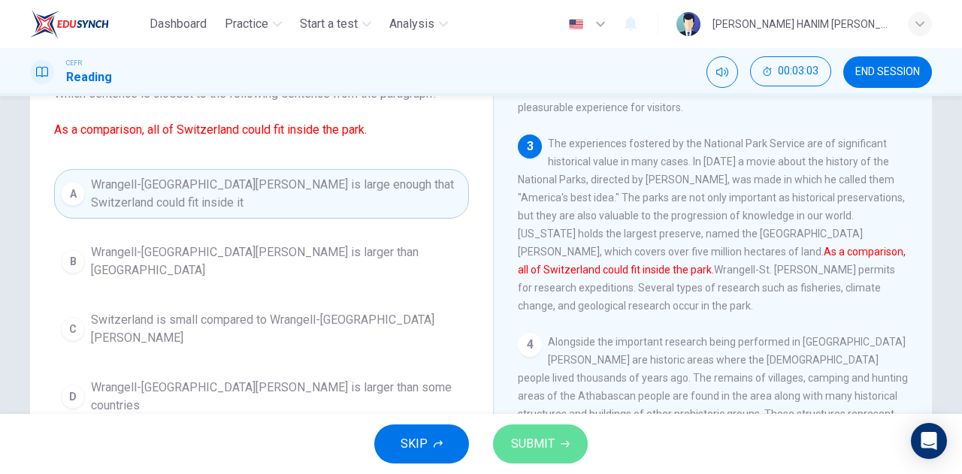
click at [540, 431] on button "SUBMIT" at bounding box center [540, 444] width 95 height 39
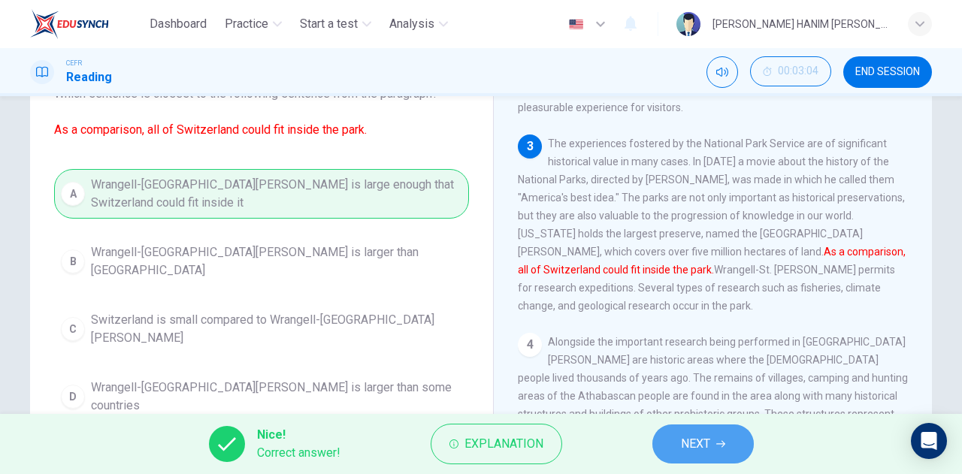
click at [659, 446] on button "NEXT" at bounding box center [702, 444] width 101 height 39
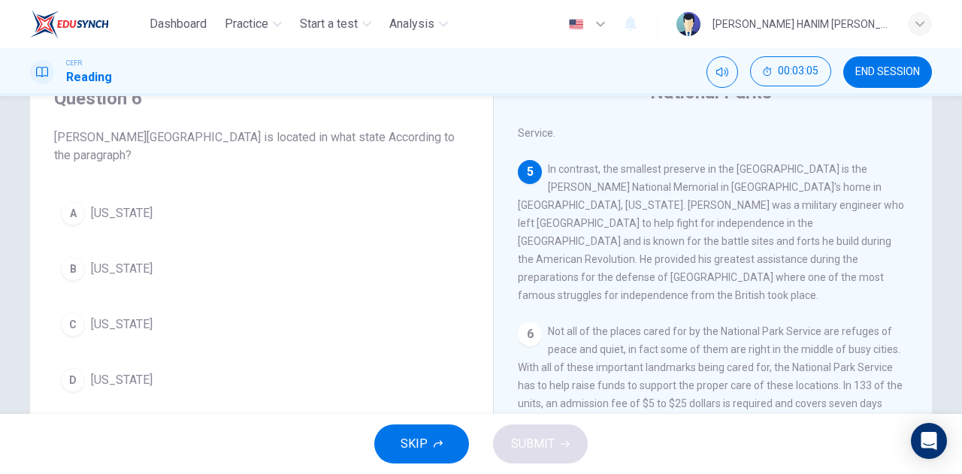
scroll to position [559, 0]
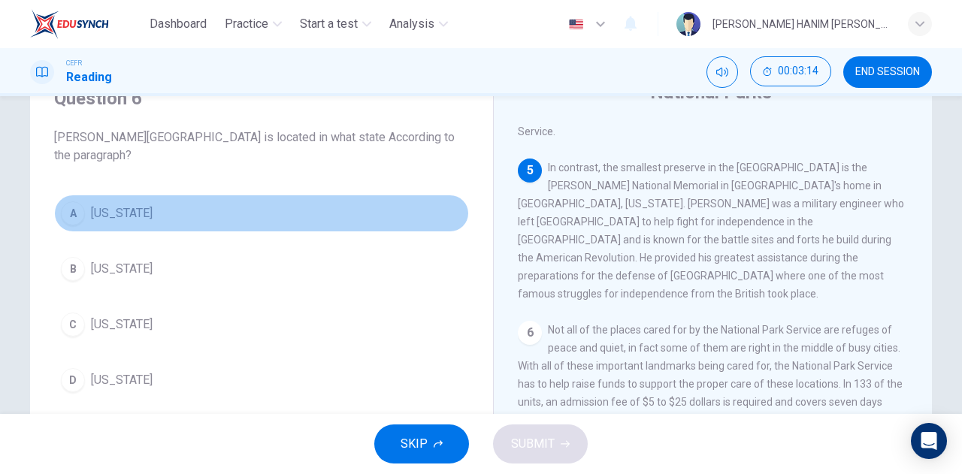
click at [221, 210] on button "A [US_STATE]" at bounding box center [261, 214] width 415 height 38
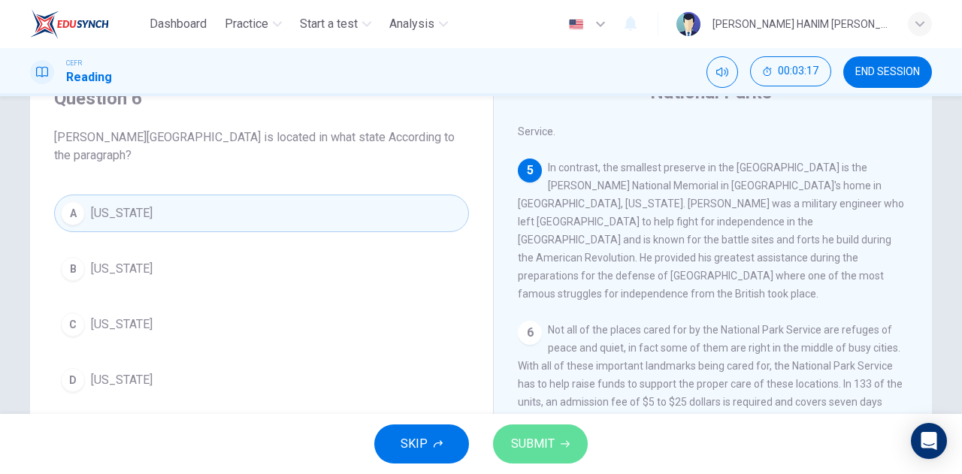
click at [542, 450] on span "SUBMIT" at bounding box center [533, 444] width 44 height 21
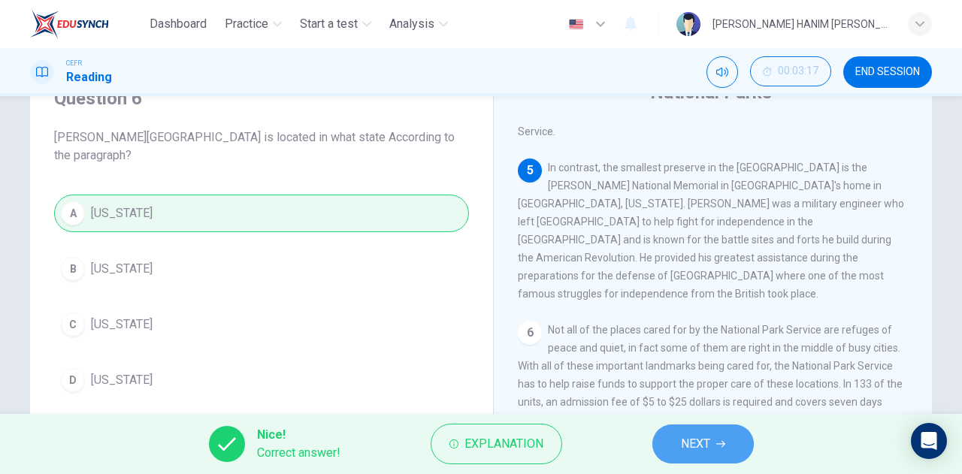
click at [694, 439] on span "NEXT" at bounding box center [695, 444] width 29 height 21
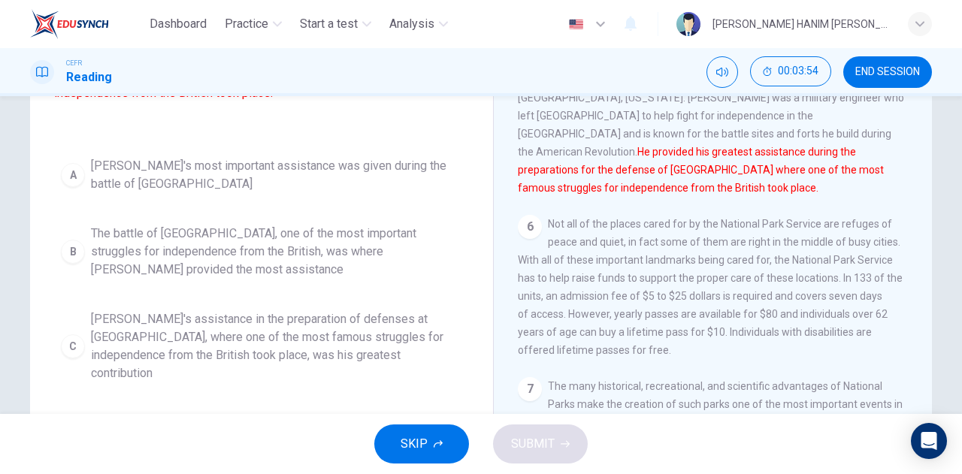
scroll to position [175, 0]
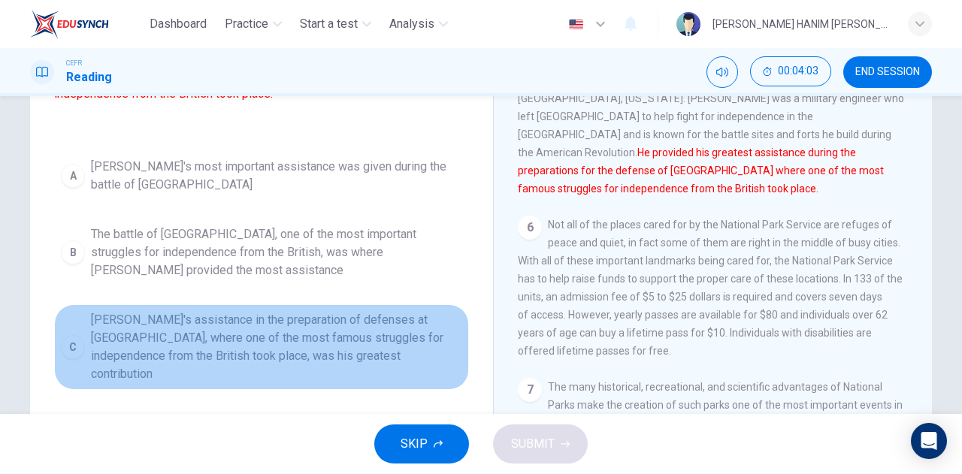
click at [277, 365] on span "[PERSON_NAME]'s assistance in the preparation of defenses at [GEOGRAPHIC_DATA],…" at bounding box center [276, 347] width 371 height 72
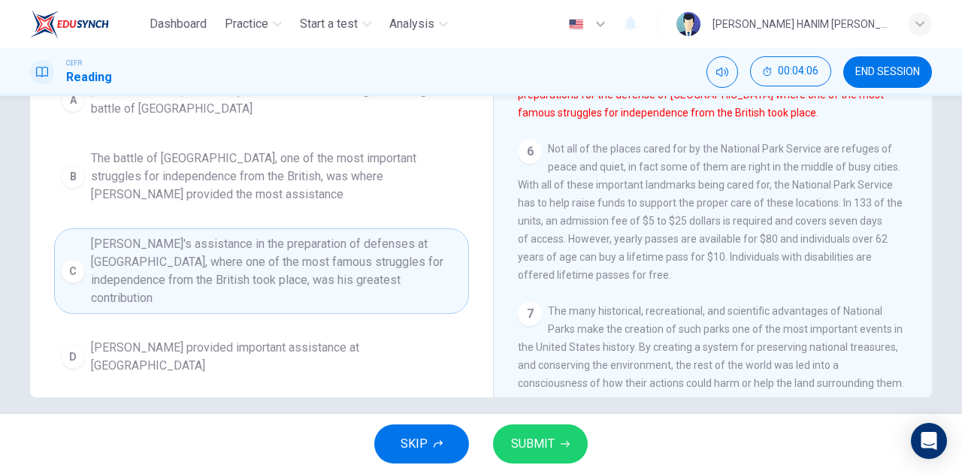
scroll to position [253, 0]
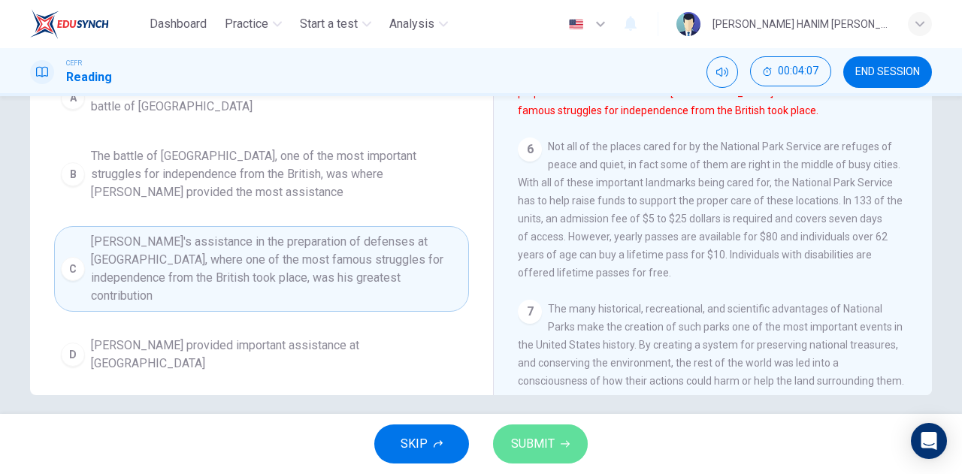
click at [561, 446] on icon "button" at bounding box center [565, 444] width 9 height 9
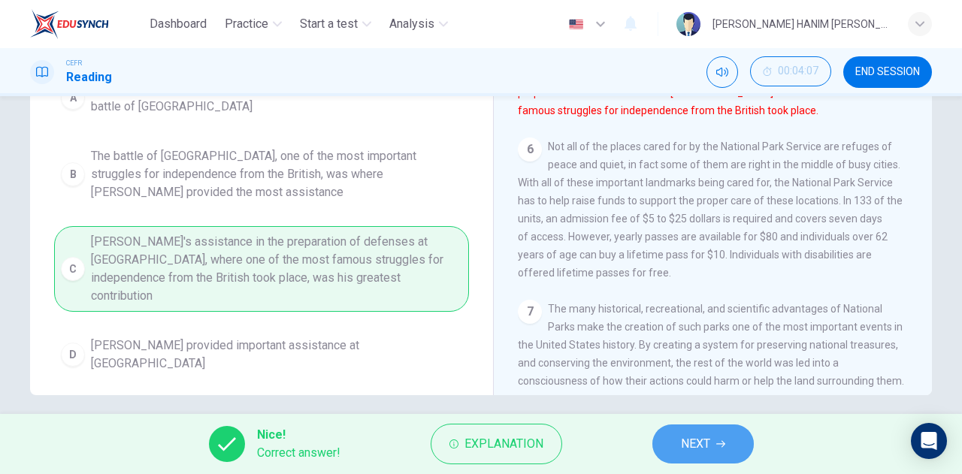
click at [718, 443] on icon "button" at bounding box center [720, 444] width 9 height 9
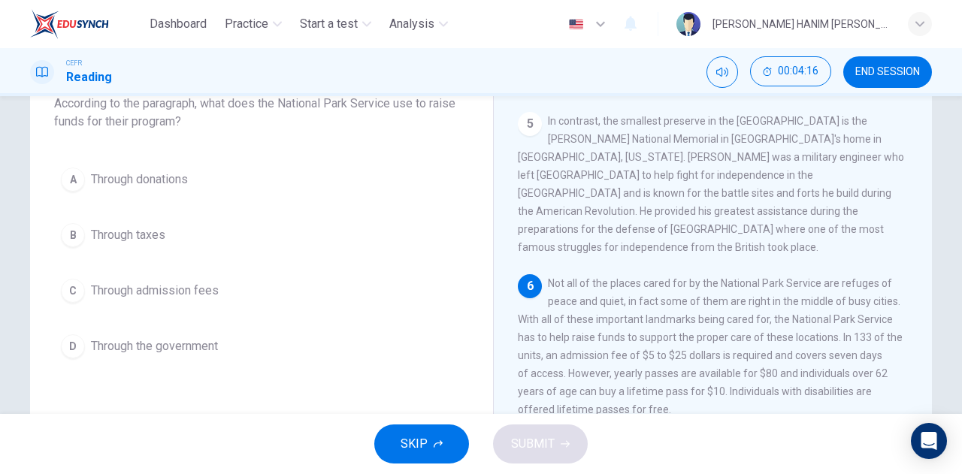
scroll to position [104, 0]
click at [147, 288] on span "Through admission fees" at bounding box center [155, 290] width 128 height 18
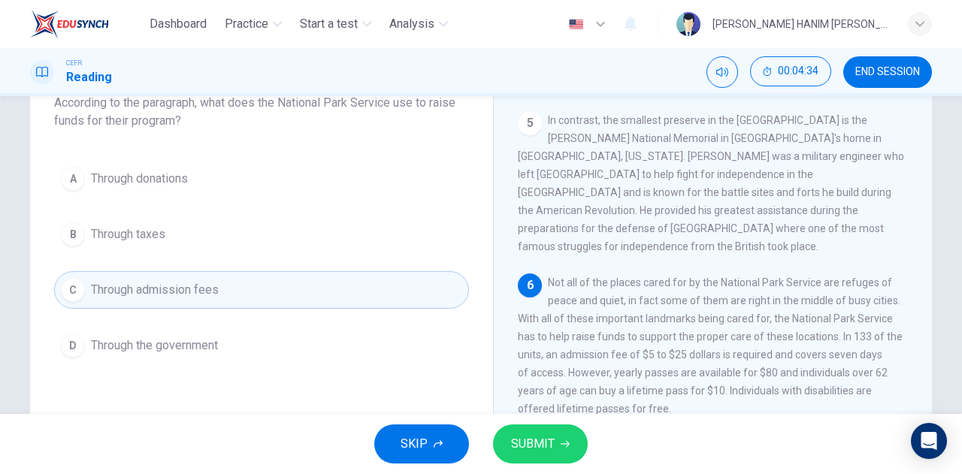
click at [583, 421] on div "SKIP SUBMIT" at bounding box center [481, 444] width 962 height 60
click at [559, 449] on button "SUBMIT" at bounding box center [540, 444] width 95 height 39
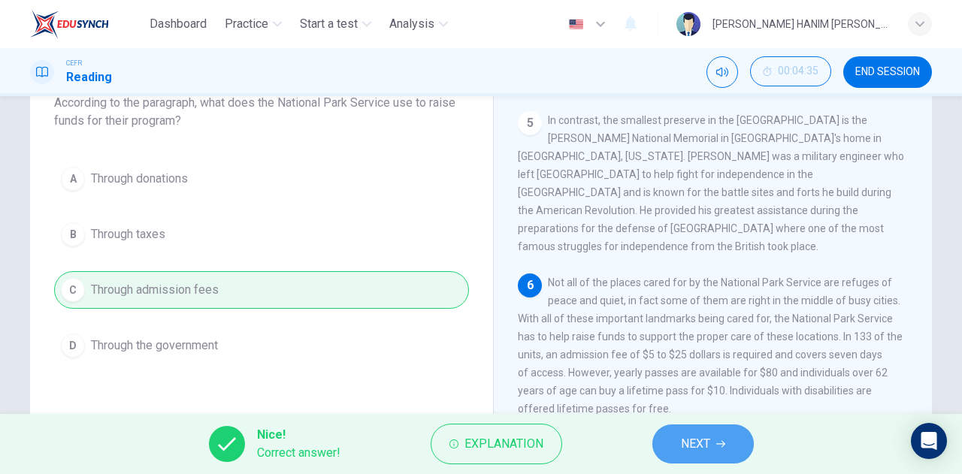
click at [736, 452] on button "NEXT" at bounding box center [702, 444] width 101 height 39
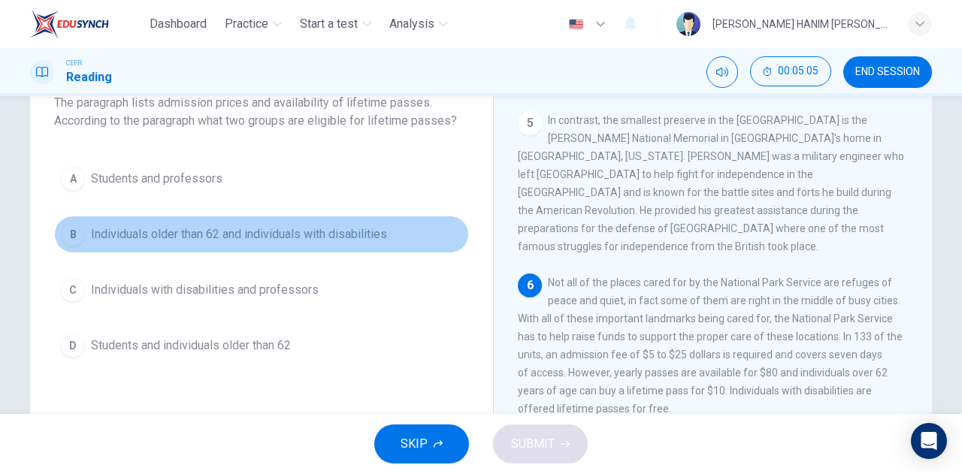
click at [273, 218] on button "B Individuals older than 62 and individuals with disabilities" at bounding box center [261, 235] width 415 height 38
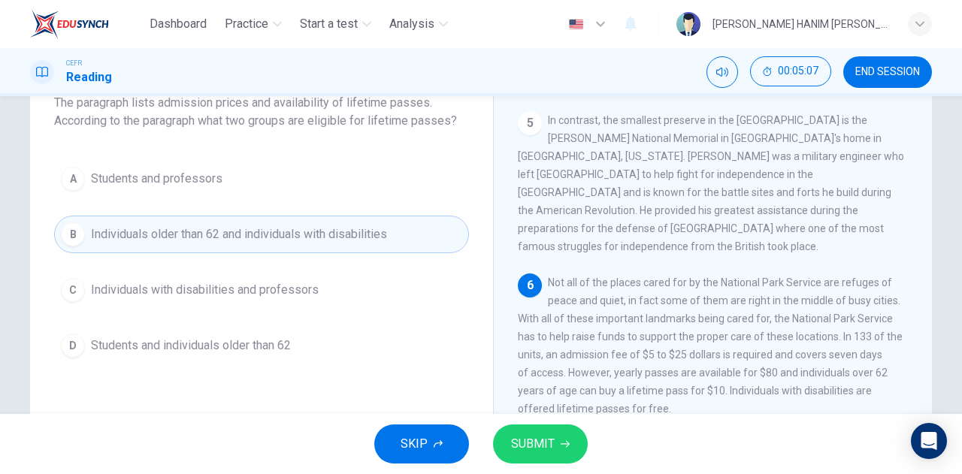
click at [570, 429] on button "SUBMIT" at bounding box center [540, 444] width 95 height 39
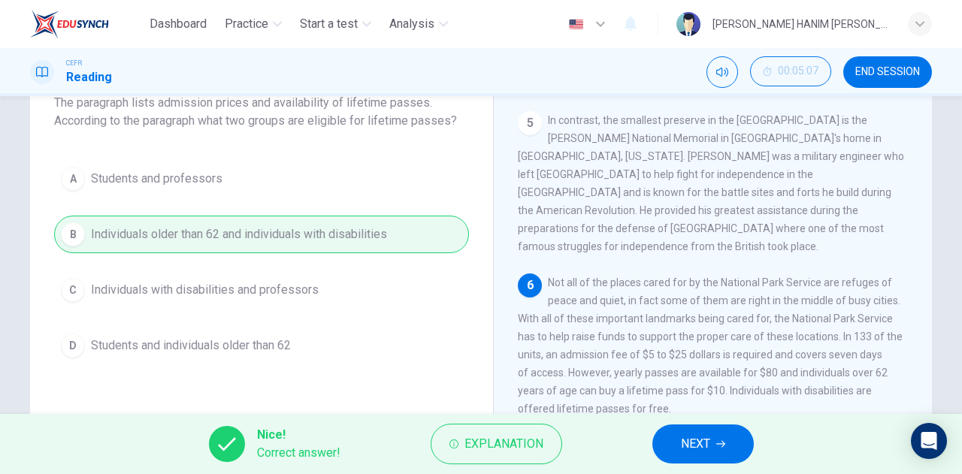
click at [708, 441] on span "NEXT" at bounding box center [695, 444] width 29 height 21
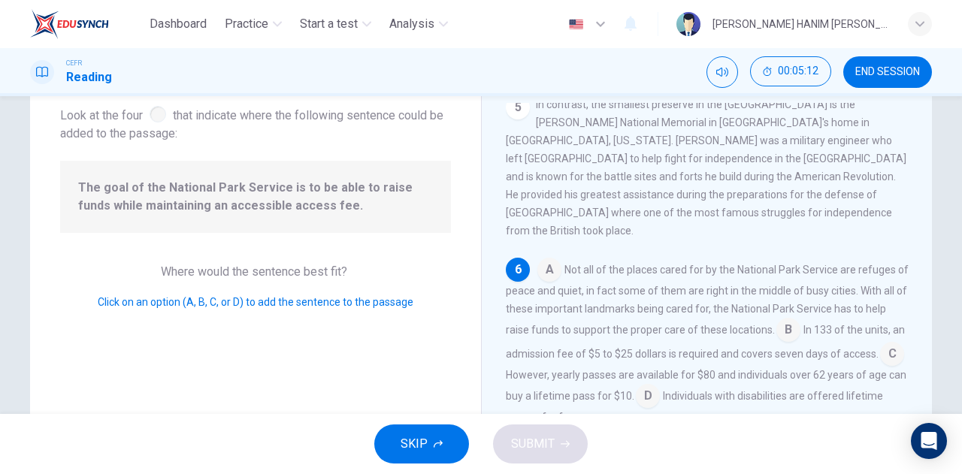
scroll to position [91, 0]
click at [660, 384] on input at bounding box center [648, 396] width 24 height 24
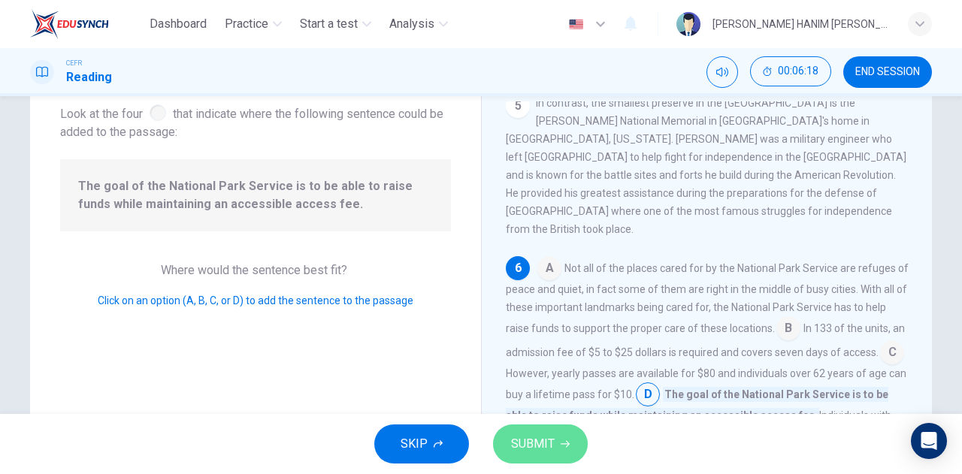
click at [530, 458] on button "SUBMIT" at bounding box center [540, 444] width 95 height 39
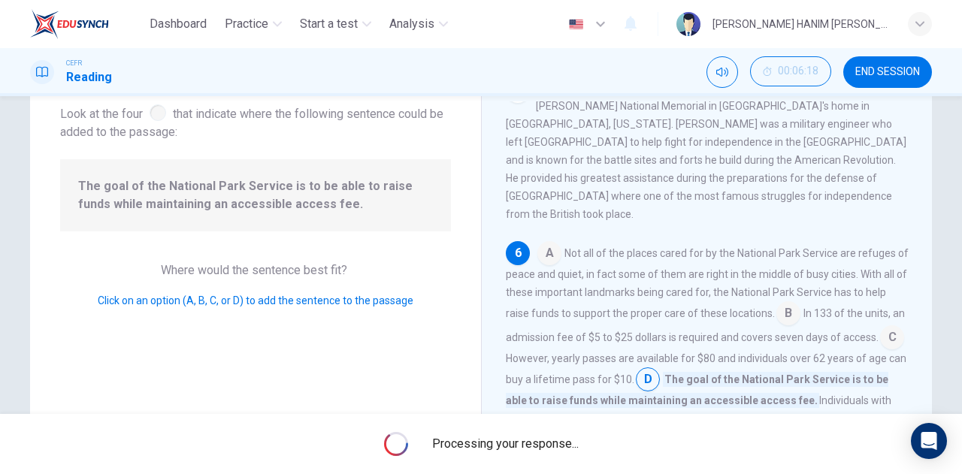
scroll to position [603, 0]
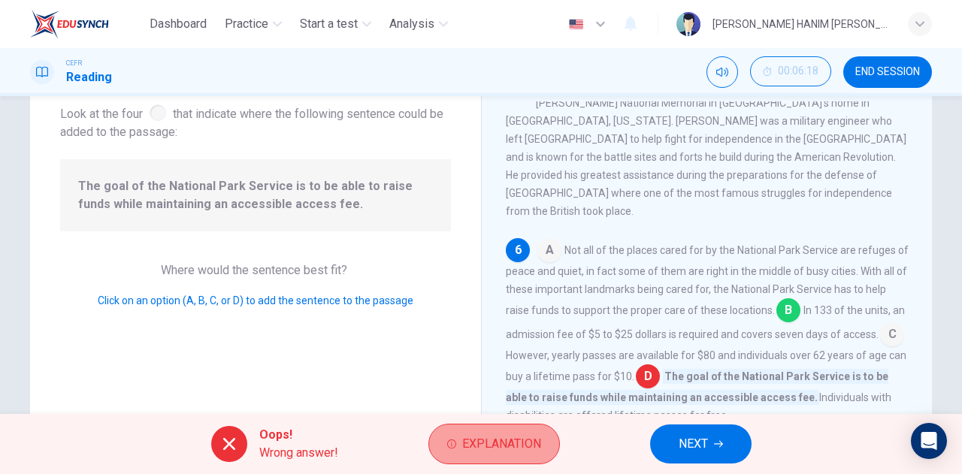
click at [517, 440] on span "Explanation" at bounding box center [501, 444] width 79 height 21
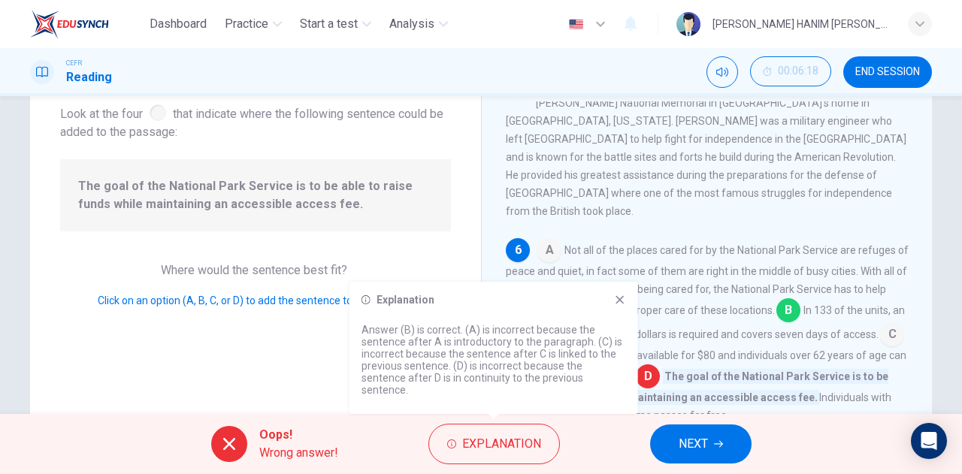
click at [621, 306] on icon at bounding box center [620, 300] width 12 height 12
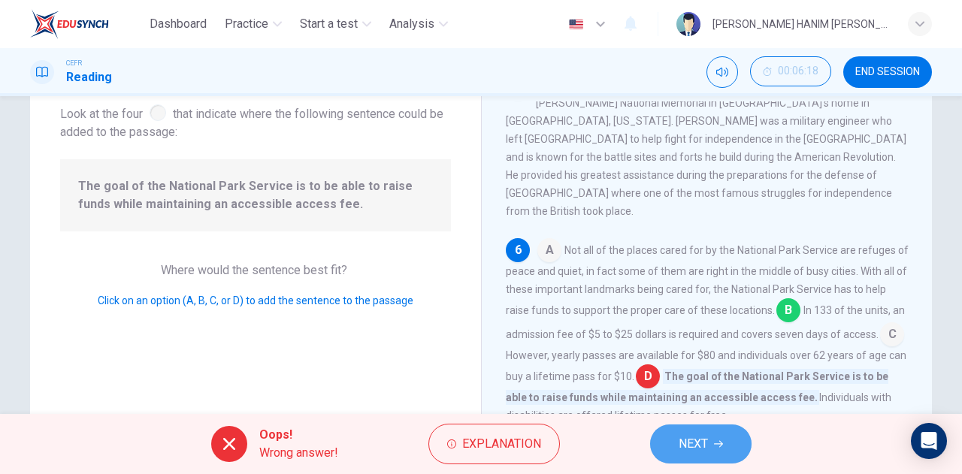
click at [724, 449] on button "NEXT" at bounding box center [700, 444] width 101 height 39
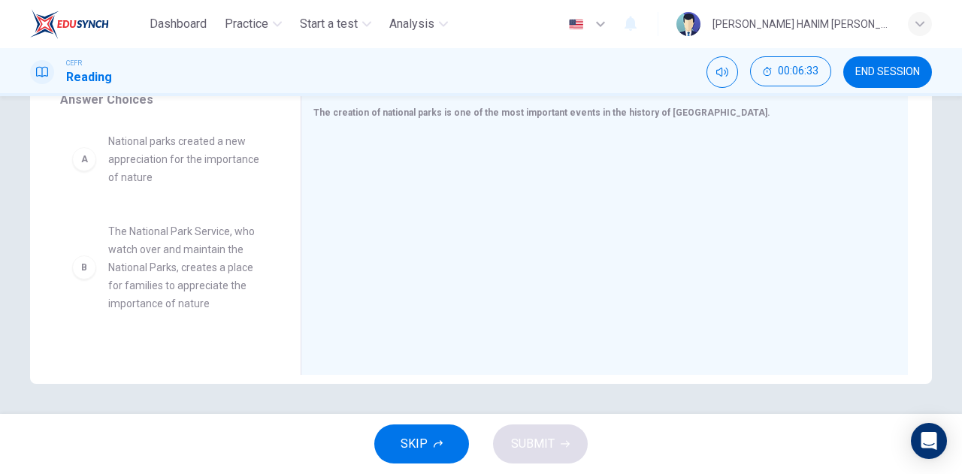
scroll to position [0, 0]
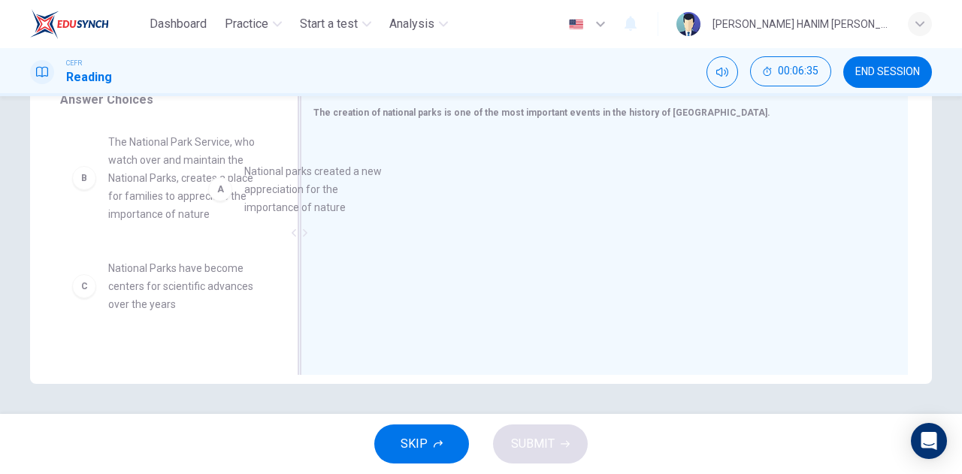
drag, startPoint x: 193, startPoint y: 153, endPoint x: 412, endPoint y: 190, distance: 221.9
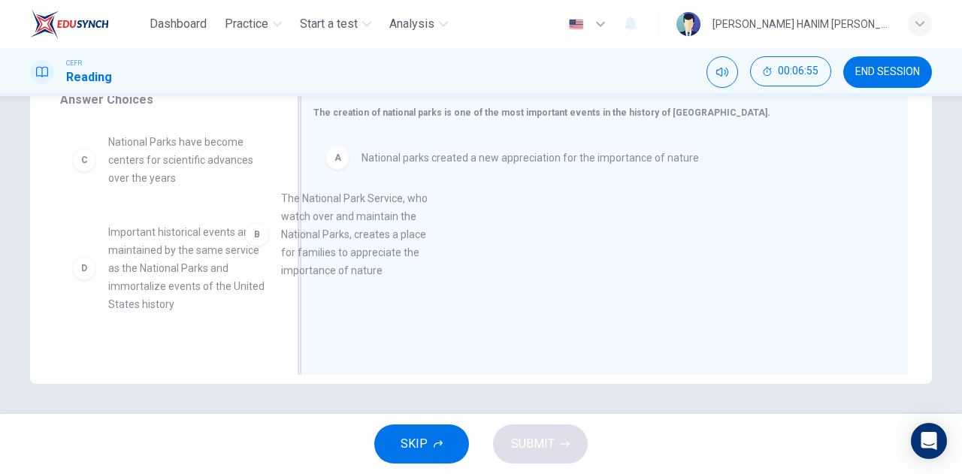
drag, startPoint x: 204, startPoint y: 184, endPoint x: 410, endPoint y: 232, distance: 211.5
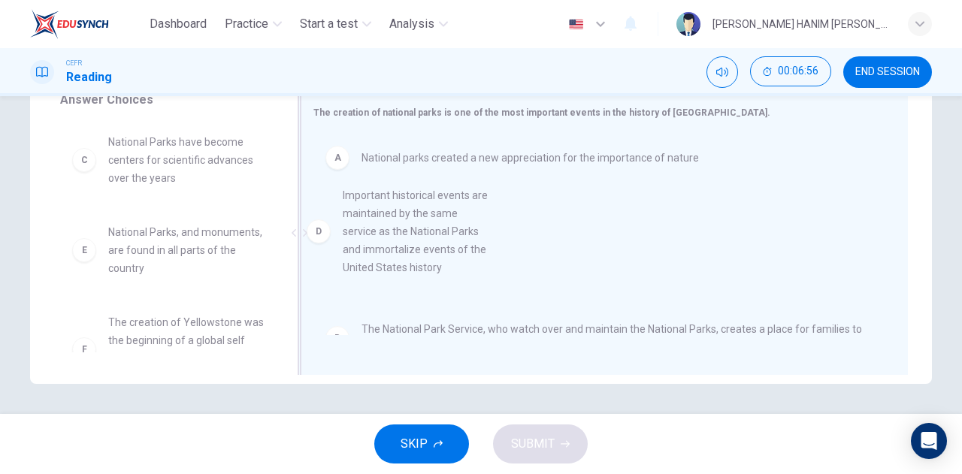
drag, startPoint x: 149, startPoint y: 286, endPoint x: 400, endPoint y: 253, distance: 253.2
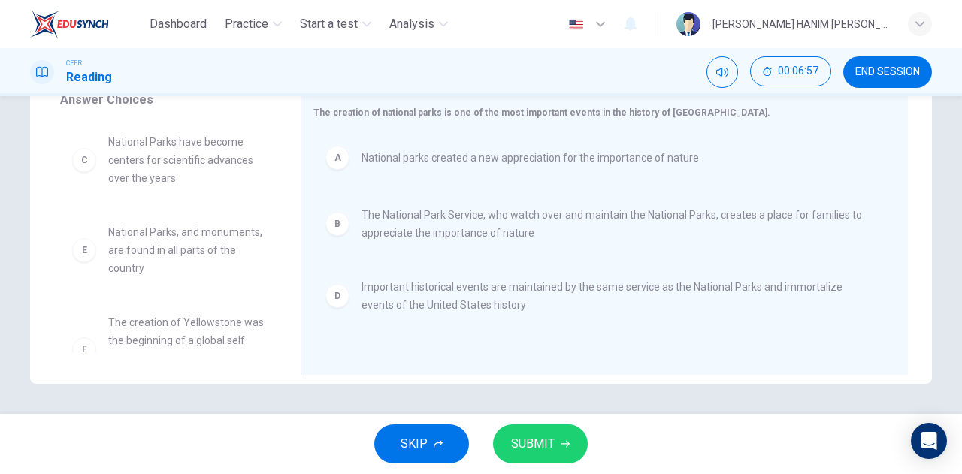
click at [531, 428] on button "SUBMIT" at bounding box center [540, 444] width 95 height 39
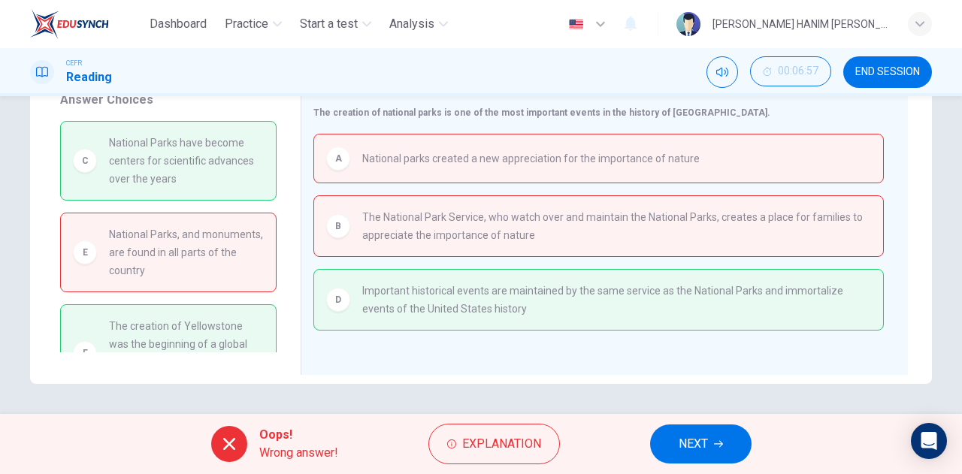
scroll to position [48, 0]
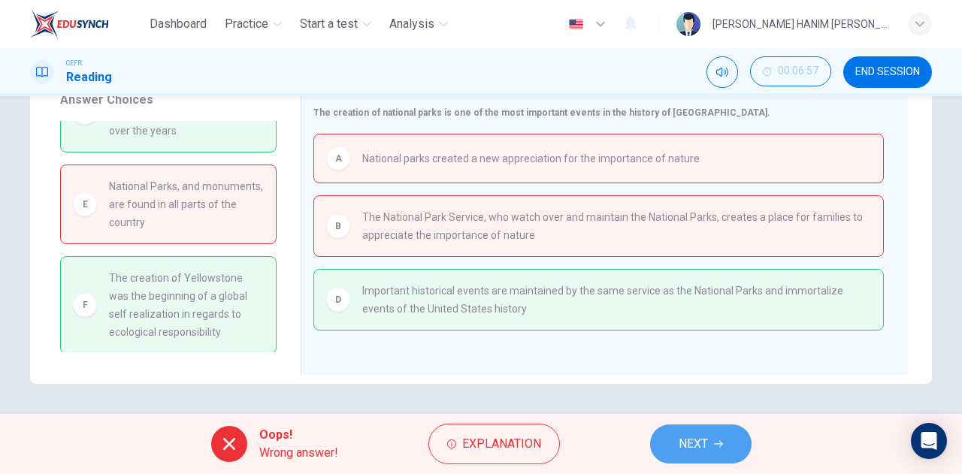
click at [669, 441] on button "NEXT" at bounding box center [700, 444] width 101 height 39
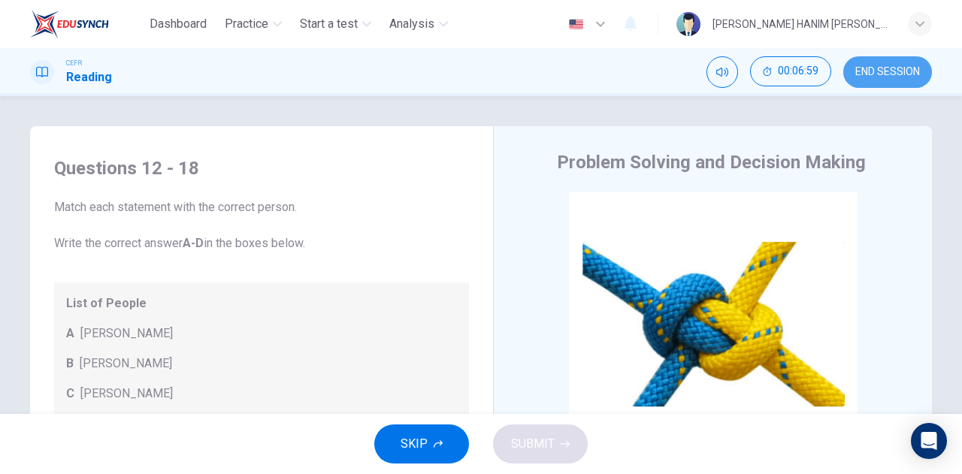
click at [865, 72] on span "END SESSION" at bounding box center [887, 72] width 65 height 12
